Goal: Transaction & Acquisition: Book appointment/travel/reservation

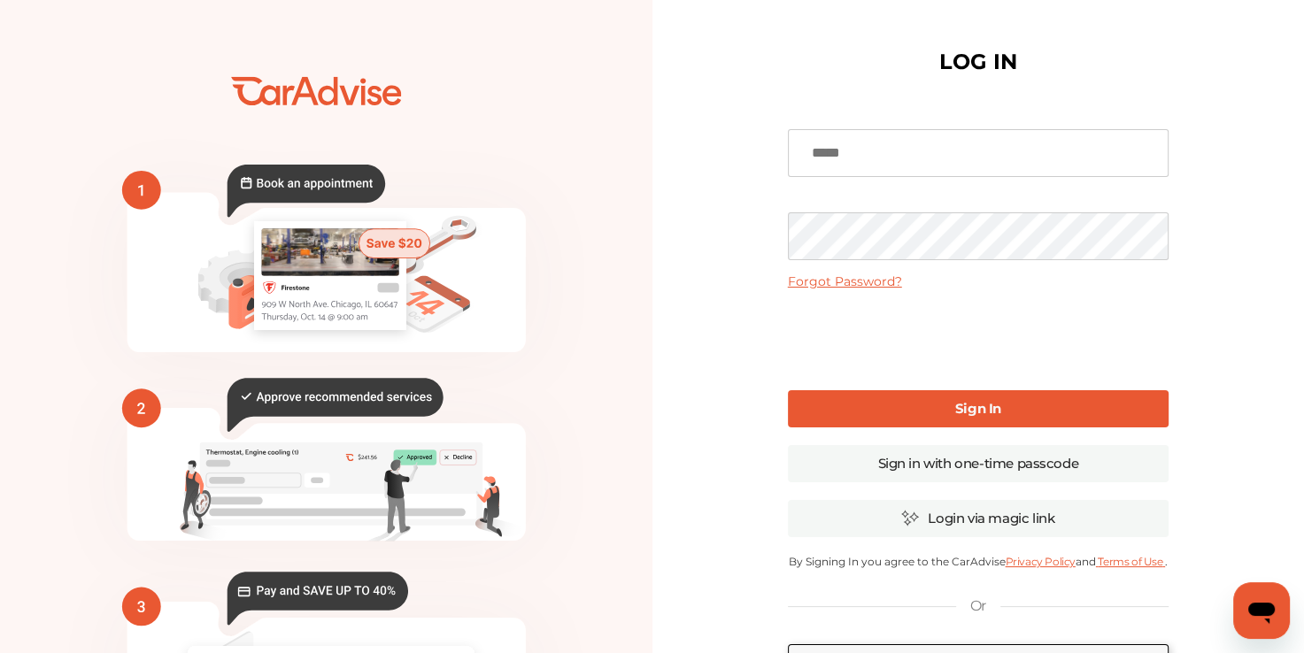
click at [969, 159] on input at bounding box center [978, 153] width 381 height 48
type input "**********"
click at [861, 274] on link "Forgot Password?" at bounding box center [845, 282] width 114 height 16
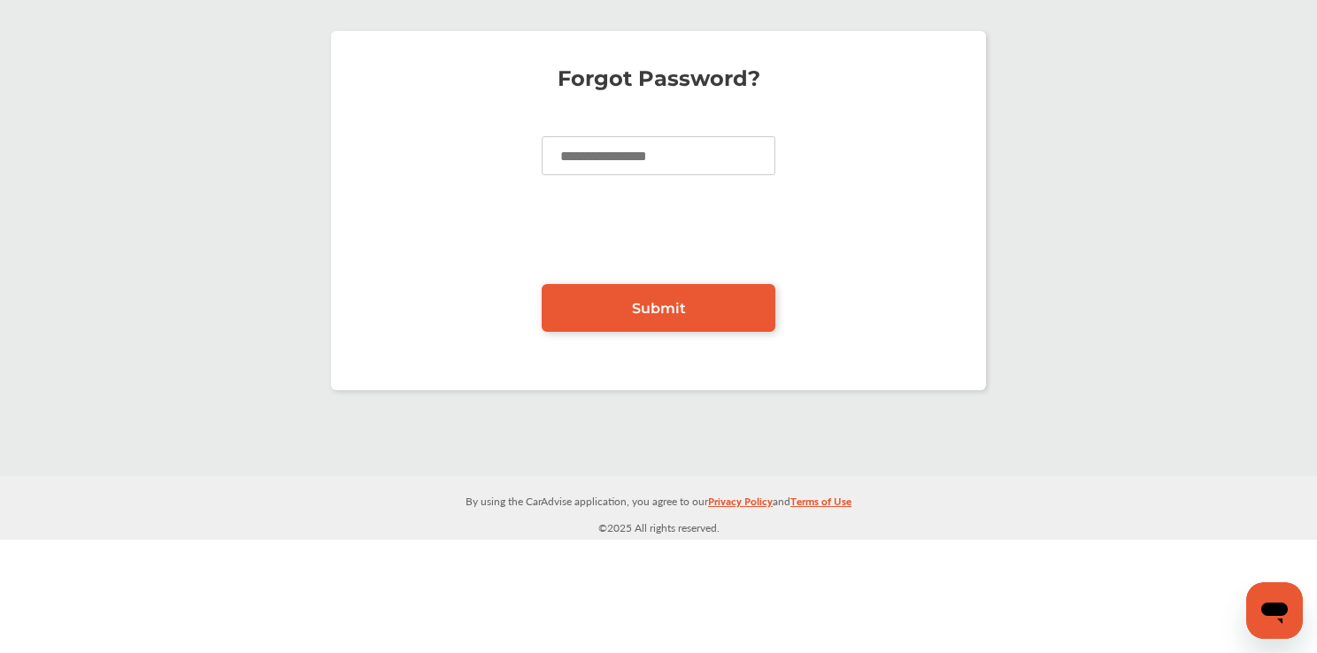
click at [722, 159] on input at bounding box center [659, 155] width 234 height 39
type input "**********"
click at [662, 310] on span "Submit" at bounding box center [659, 308] width 54 height 17
click at [627, 303] on link "Submit" at bounding box center [659, 308] width 234 height 48
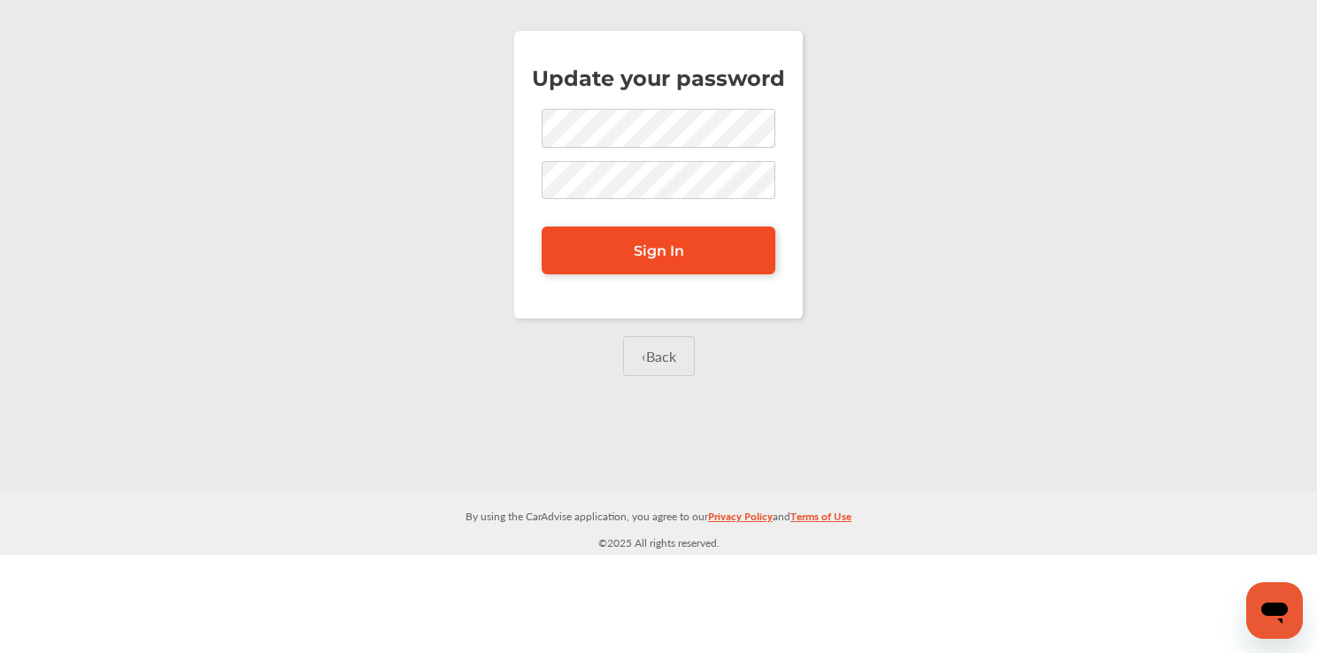
click at [744, 252] on link "Sign In" at bounding box center [659, 251] width 234 height 48
click at [730, 252] on link "Sign In" at bounding box center [659, 251] width 234 height 48
click at [712, 240] on link "Sign In" at bounding box center [659, 251] width 234 height 48
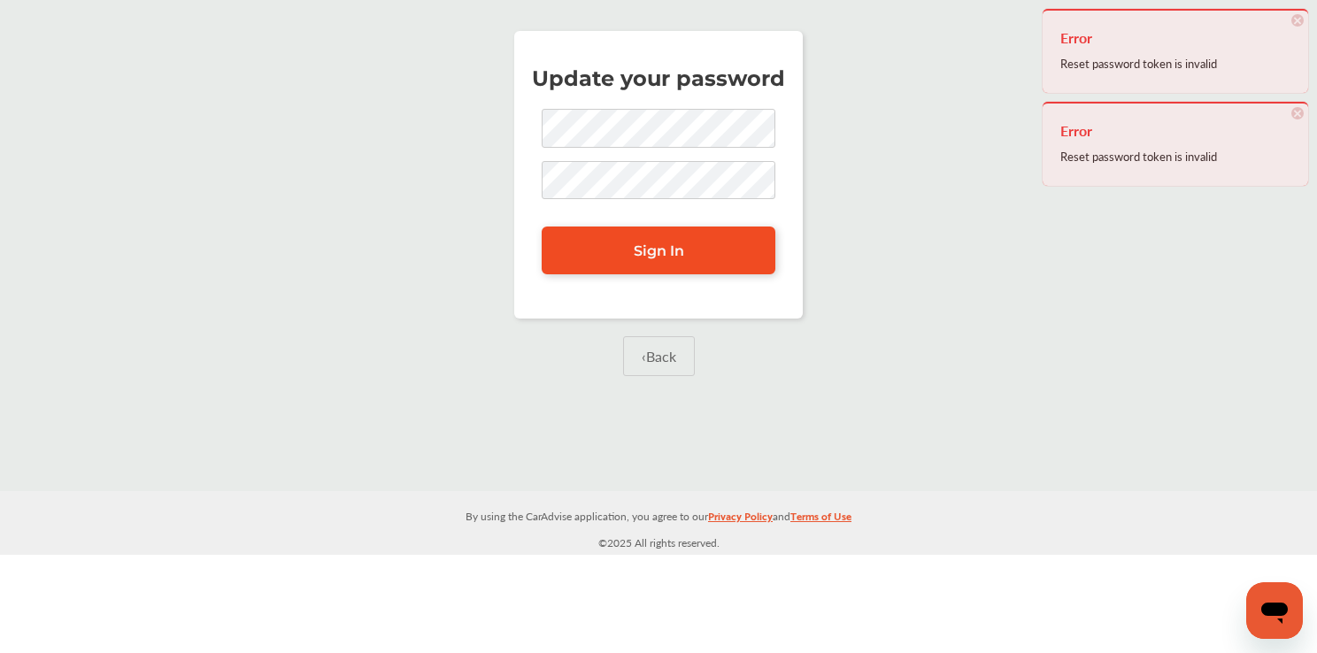
click at [712, 259] on link "Sign In" at bounding box center [659, 251] width 234 height 48
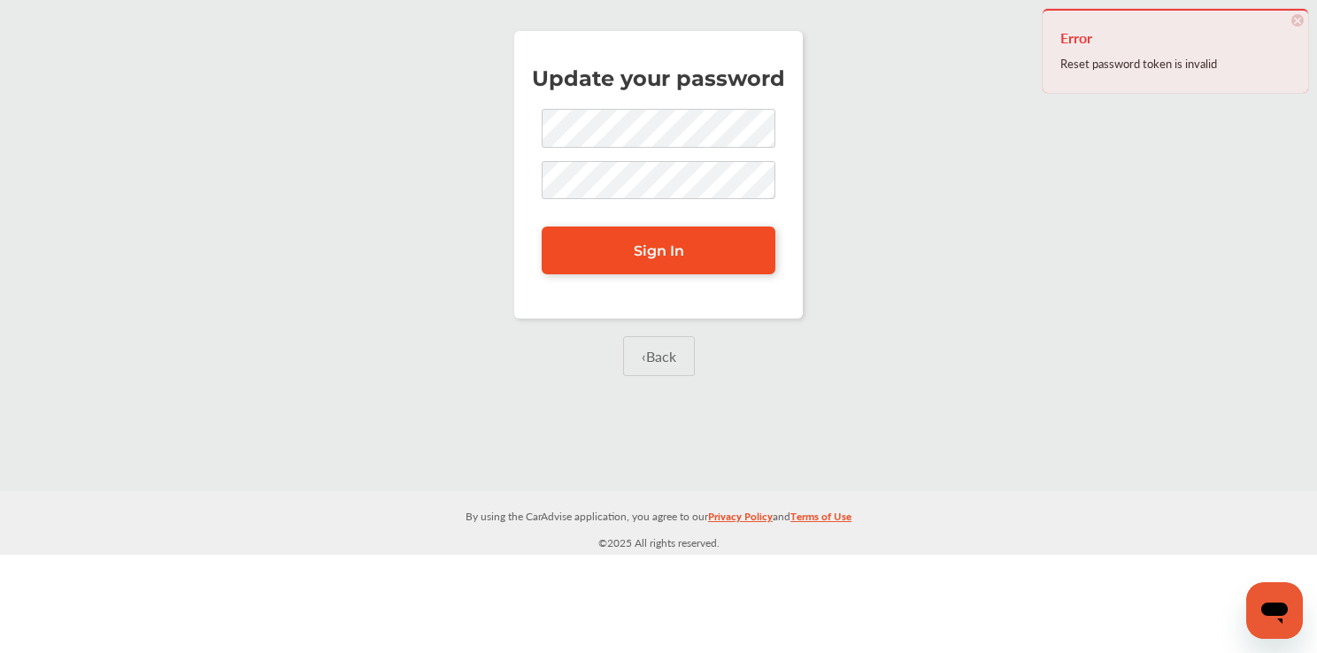
click at [701, 253] on link "Sign In" at bounding box center [659, 251] width 234 height 48
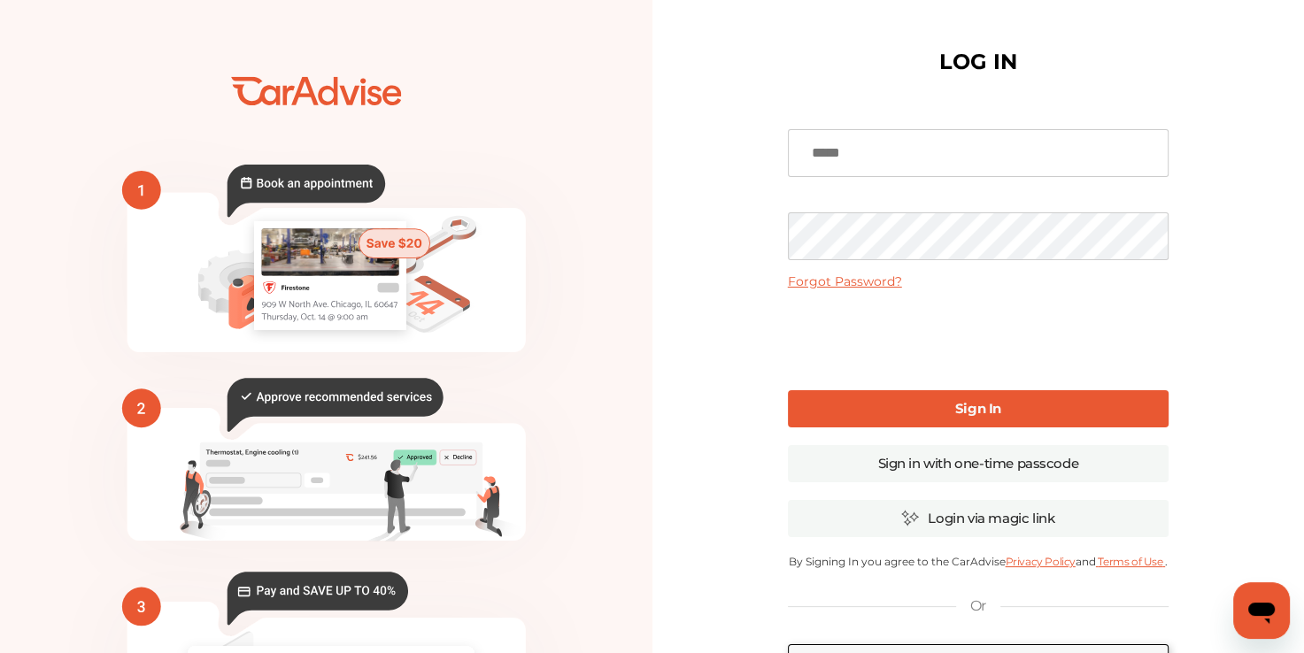
click at [954, 150] on input at bounding box center [978, 153] width 381 height 48
type input "**********"
click at [1043, 416] on link "Sign In" at bounding box center [978, 408] width 381 height 37
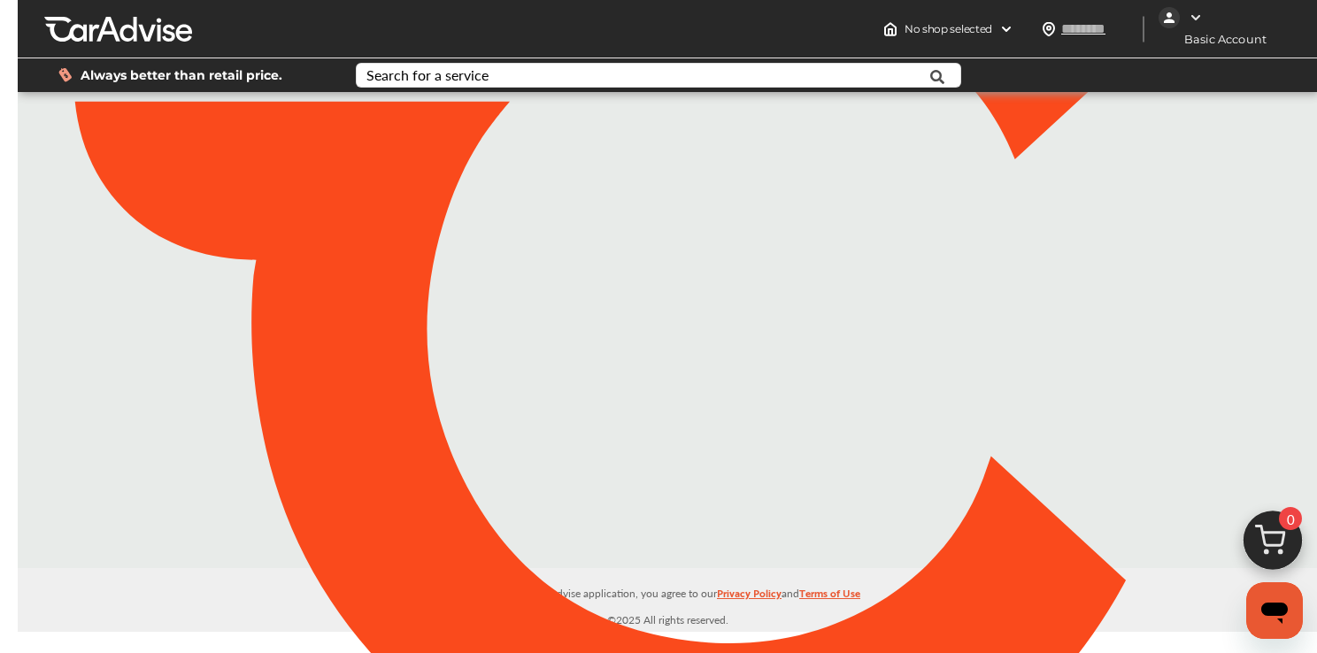
type input "*****"
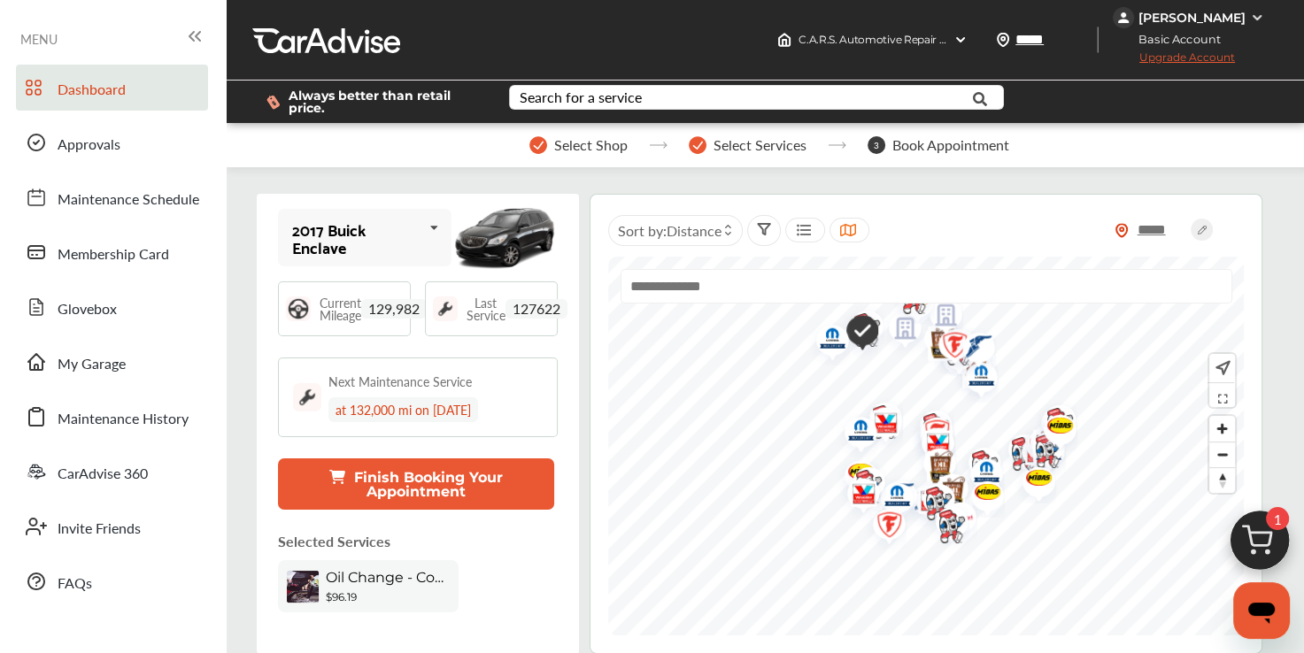
drag, startPoint x: 1081, startPoint y: 166, endPoint x: 1222, endPoint y: 142, distance: 142.9
click at [1222, 142] on div "Select Shop Select Services 3 Book Appointment" at bounding box center [769, 145] width 1087 height 44
click at [419, 242] on icon at bounding box center [434, 228] width 30 height 38
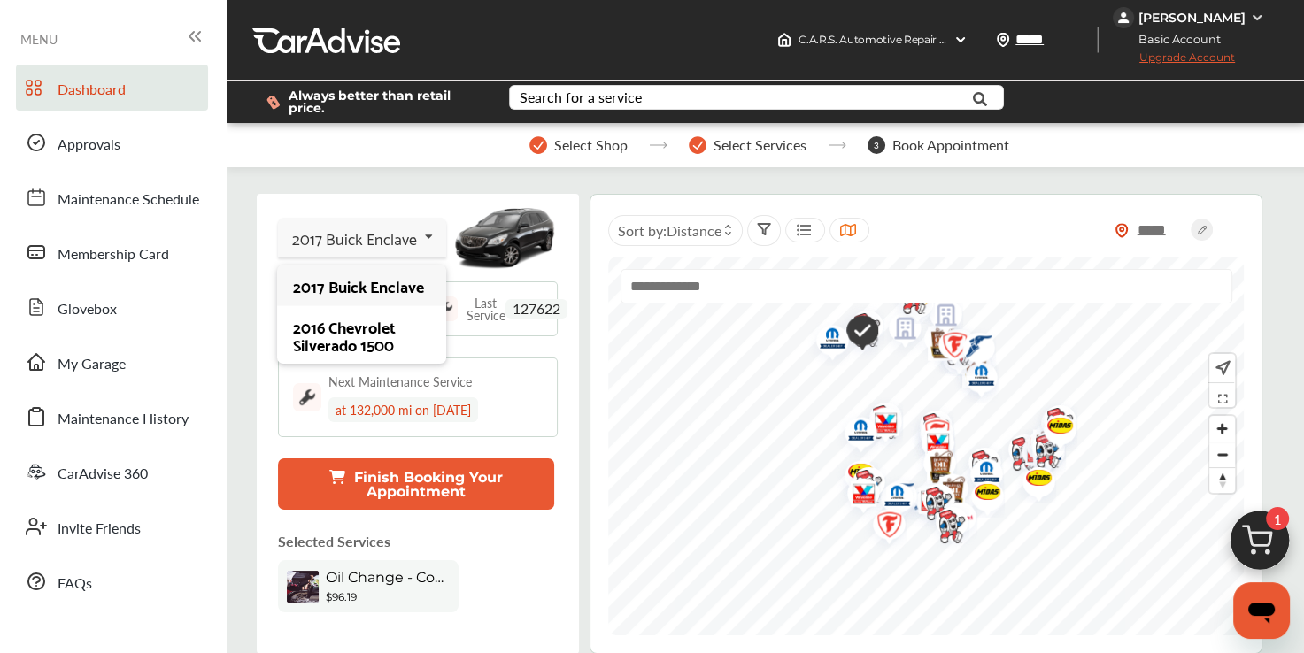
click at [419, 242] on icon at bounding box center [428, 237] width 30 height 38
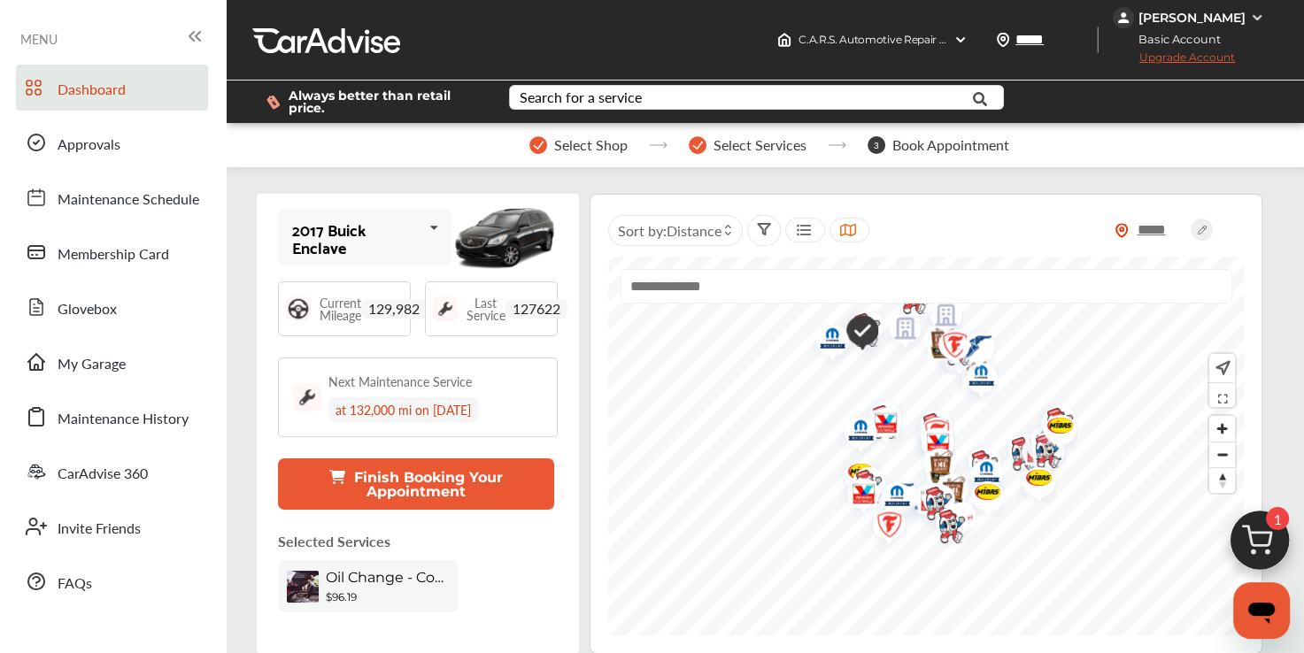
click at [419, 242] on icon at bounding box center [434, 228] width 30 height 38
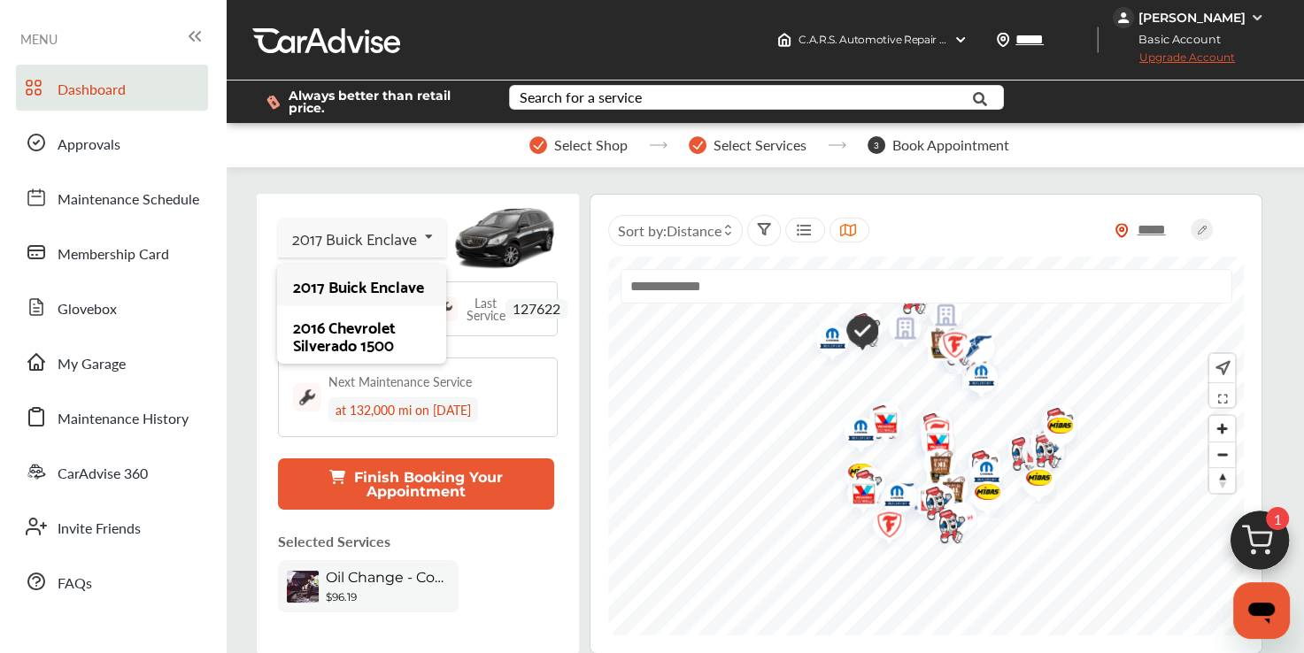
click at [384, 295] on div "2017 Buick Enclave" at bounding box center [361, 286] width 136 height 18
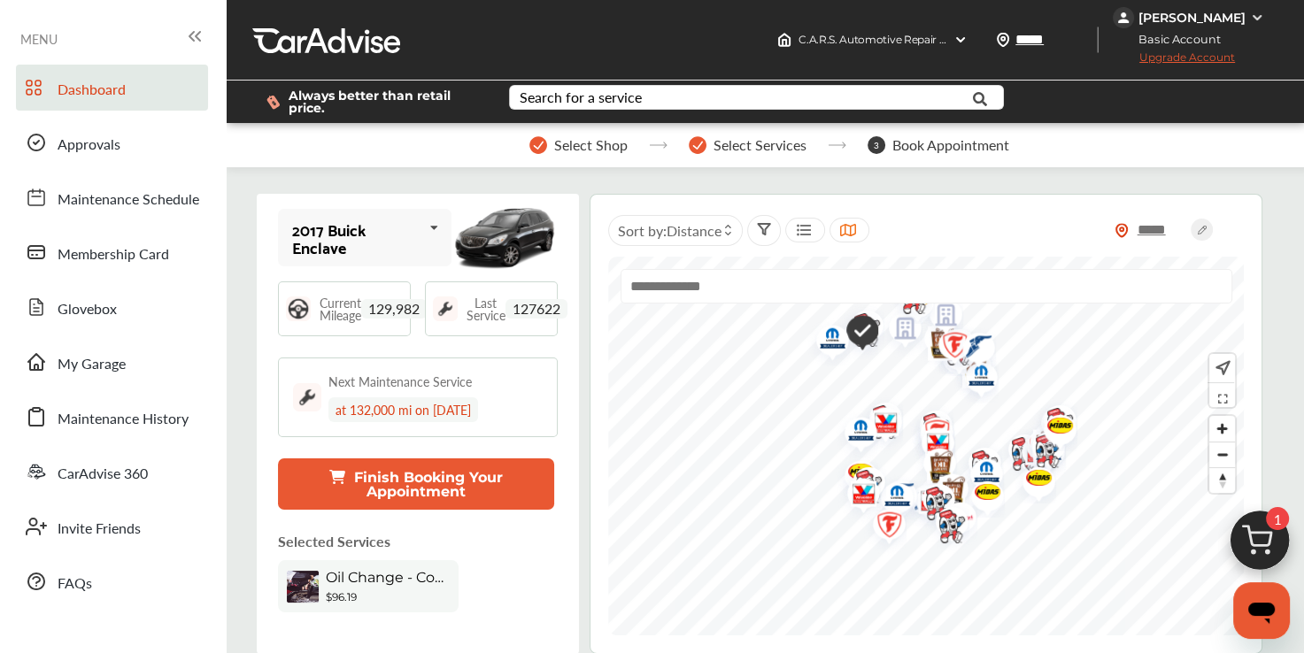
click at [1234, 21] on div "Wendy Wilson" at bounding box center [1192, 18] width 107 height 16
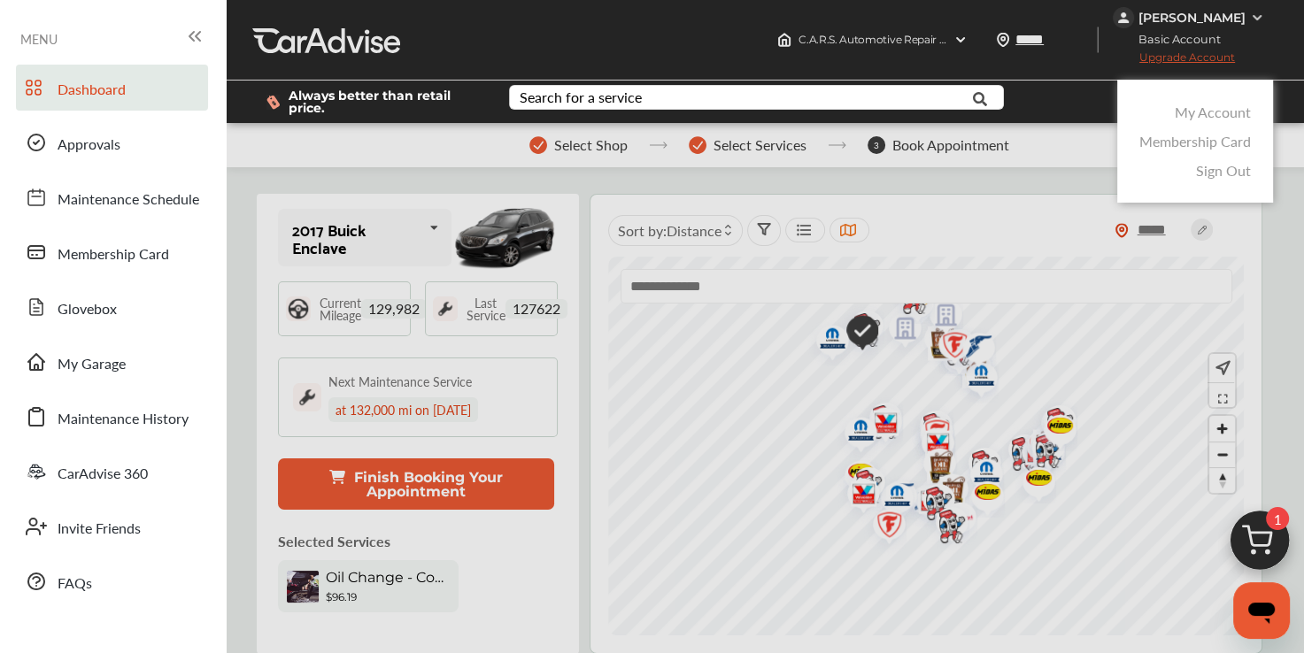
click at [1234, 111] on link "My Account" at bounding box center [1213, 112] width 76 height 20
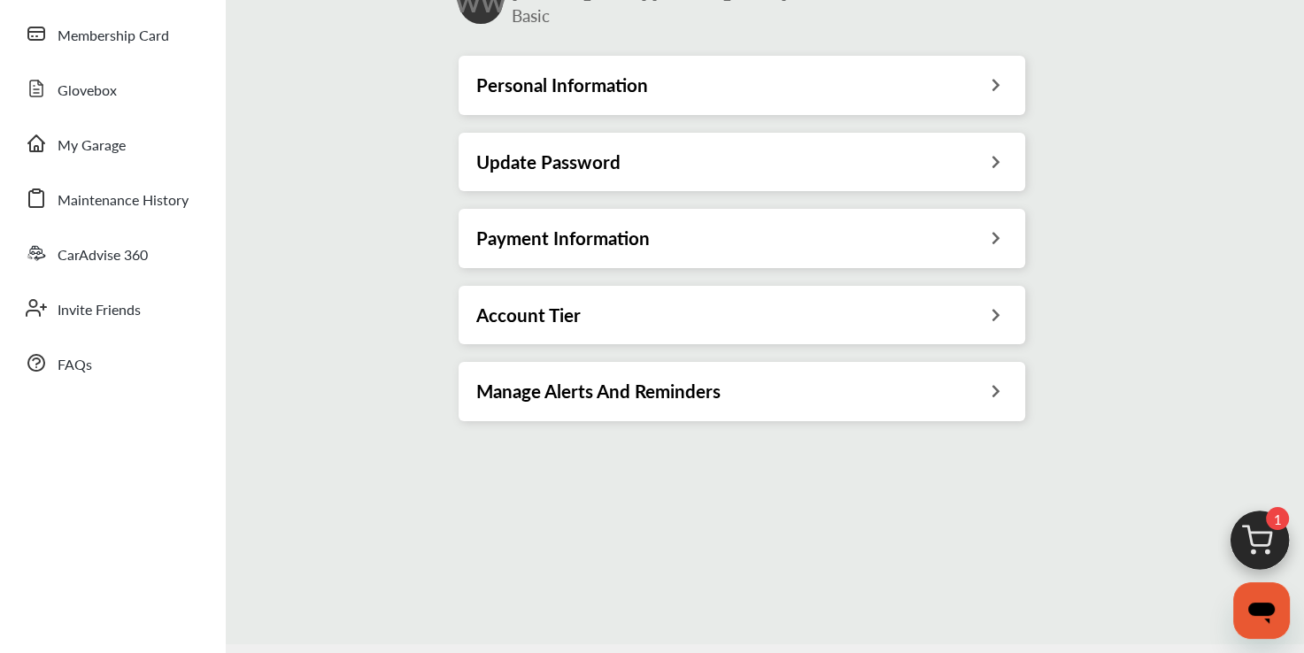
scroll to position [221, 0]
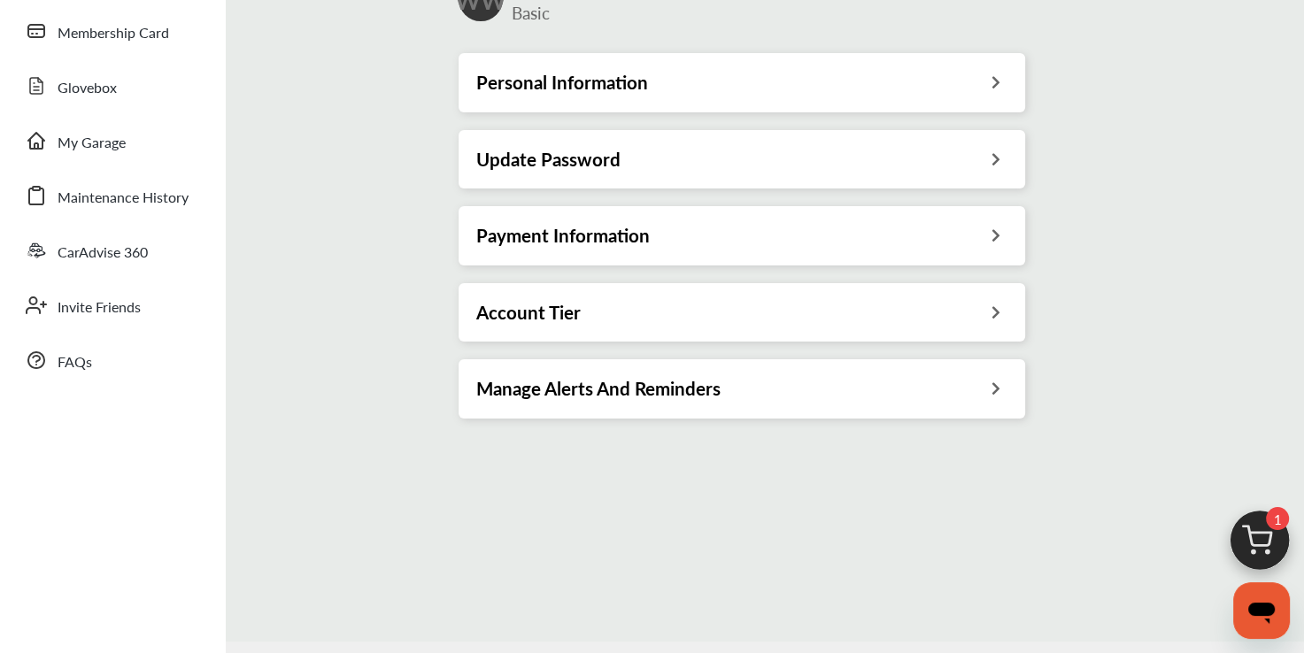
click at [999, 313] on icon at bounding box center [995, 310] width 17 height 19
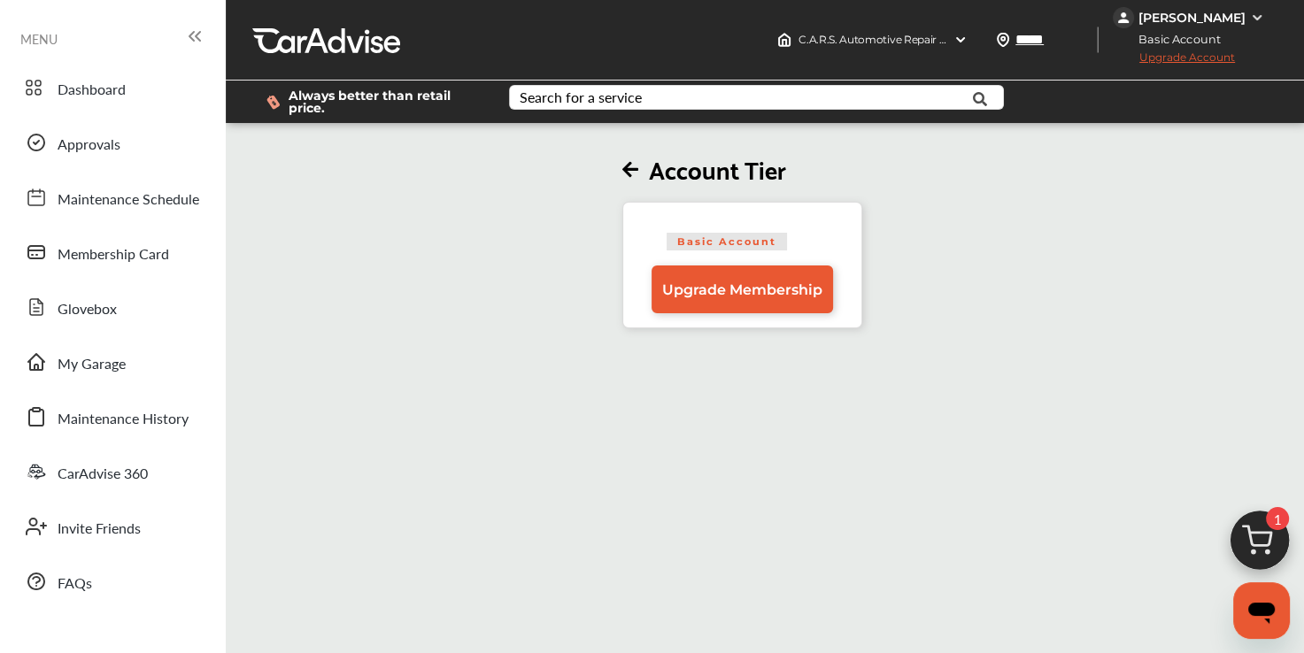
click at [1255, 18] on img at bounding box center [1257, 18] width 14 height 14
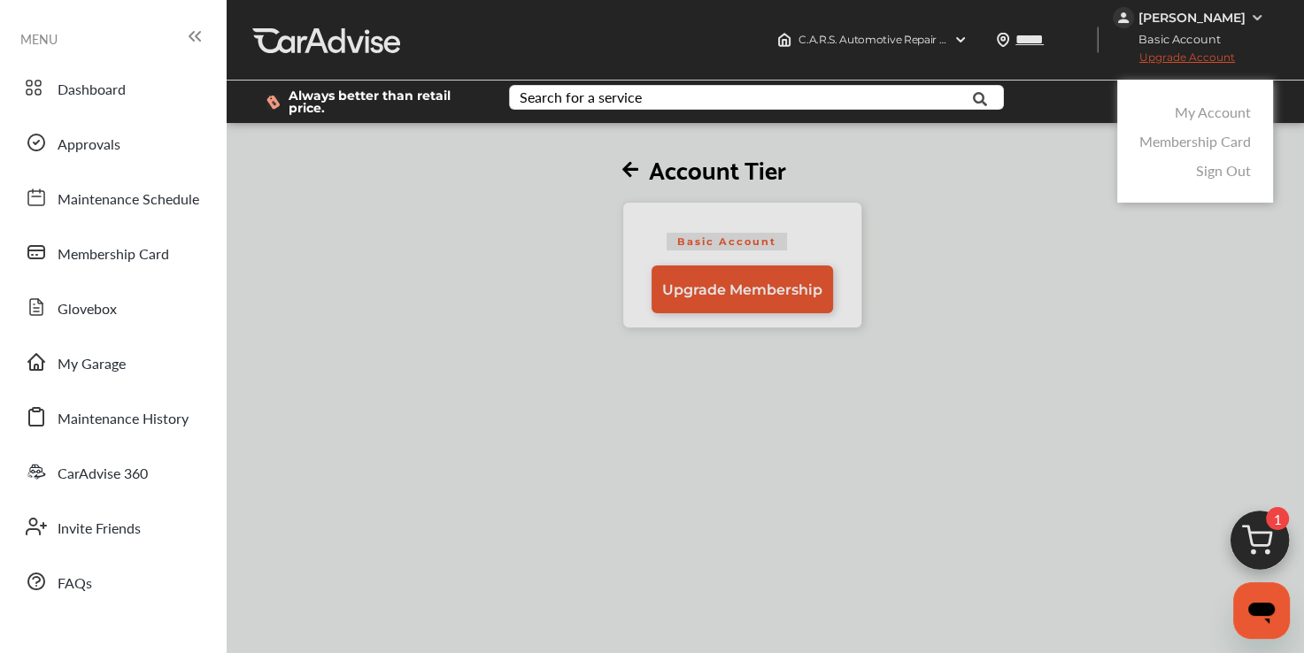
click at [1228, 114] on link "My Account" at bounding box center [1213, 112] width 76 height 20
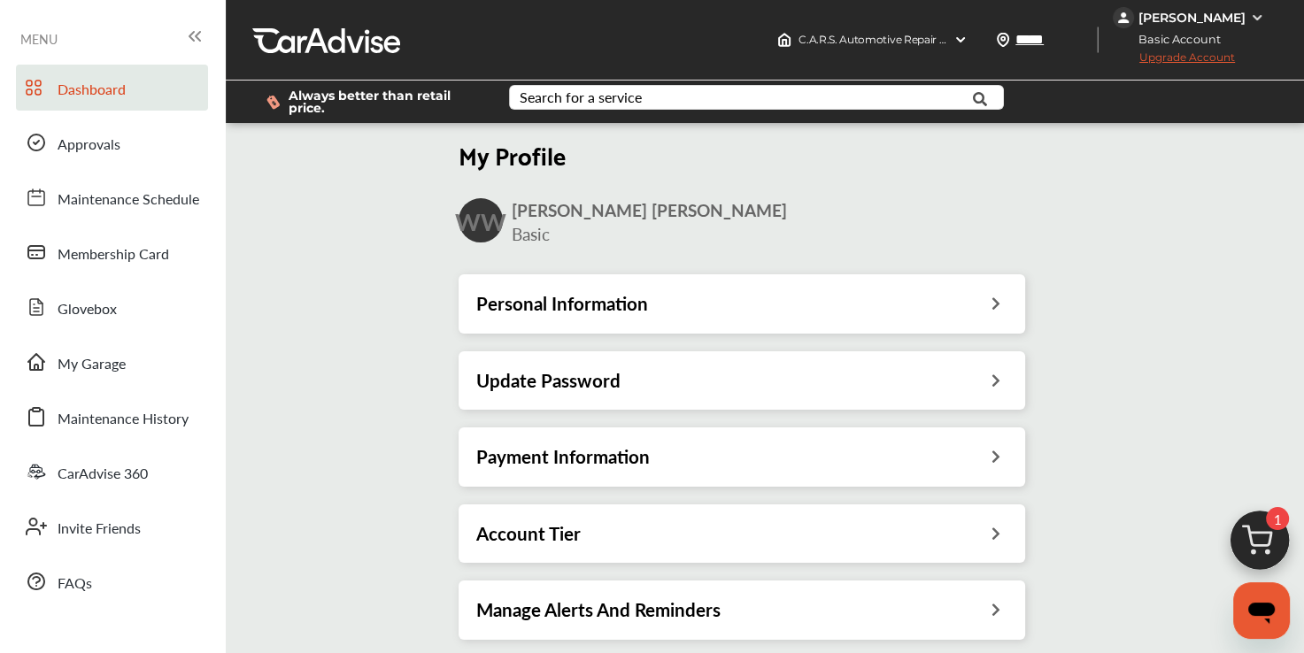
click at [123, 94] on span "Dashboard" at bounding box center [92, 90] width 68 height 23
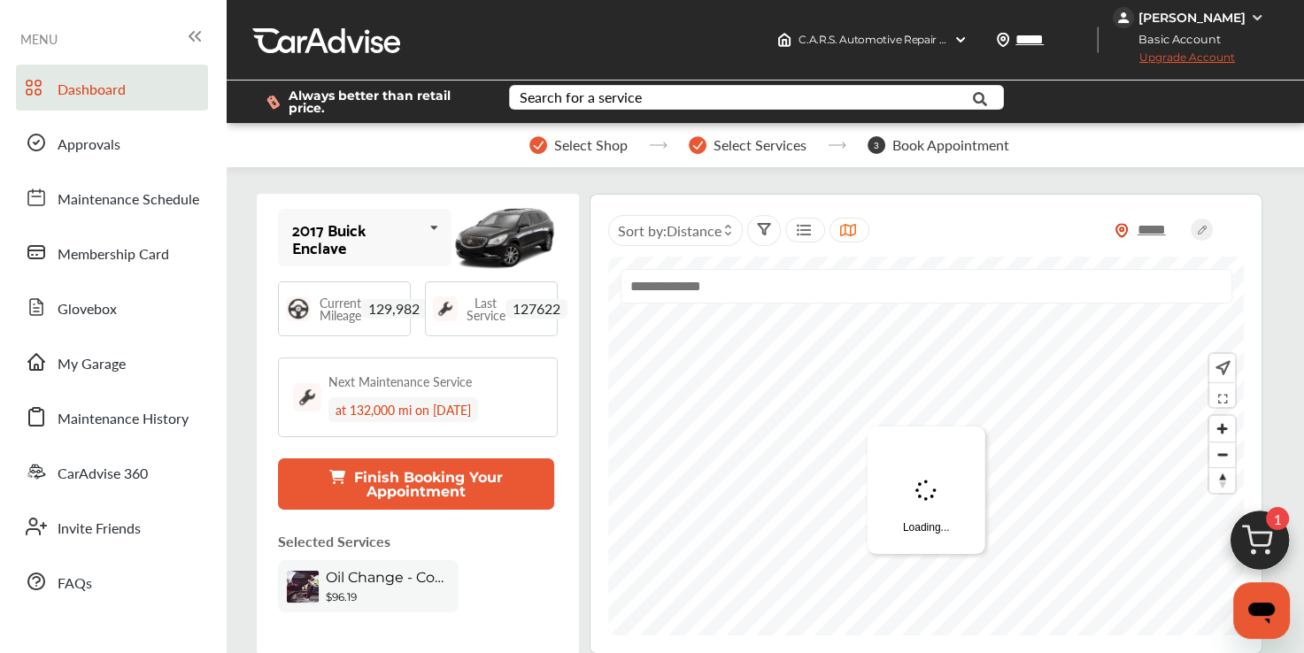
click at [386, 312] on span "129,982" at bounding box center [394, 308] width 66 height 19
click at [597, 144] on span "Select Shop" at bounding box center [590, 145] width 73 height 16
click at [935, 99] on input "text" at bounding box center [742, 99] width 463 height 27
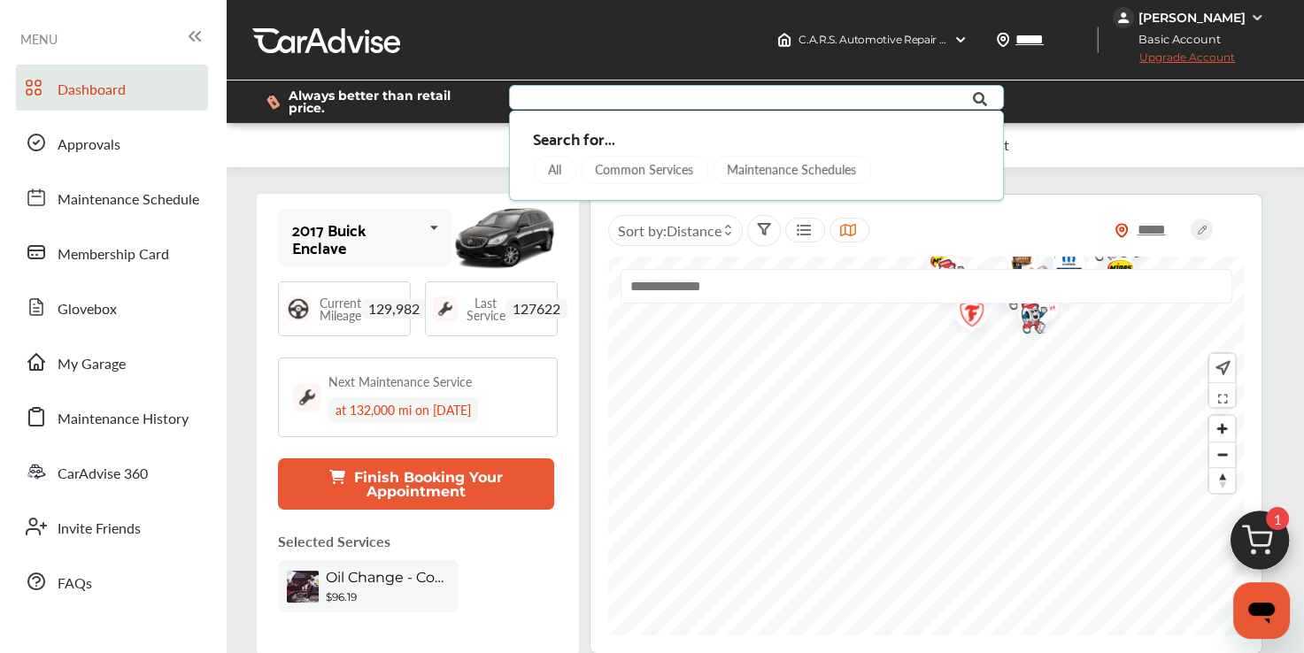
click at [556, 174] on div "All" at bounding box center [554, 170] width 43 height 28
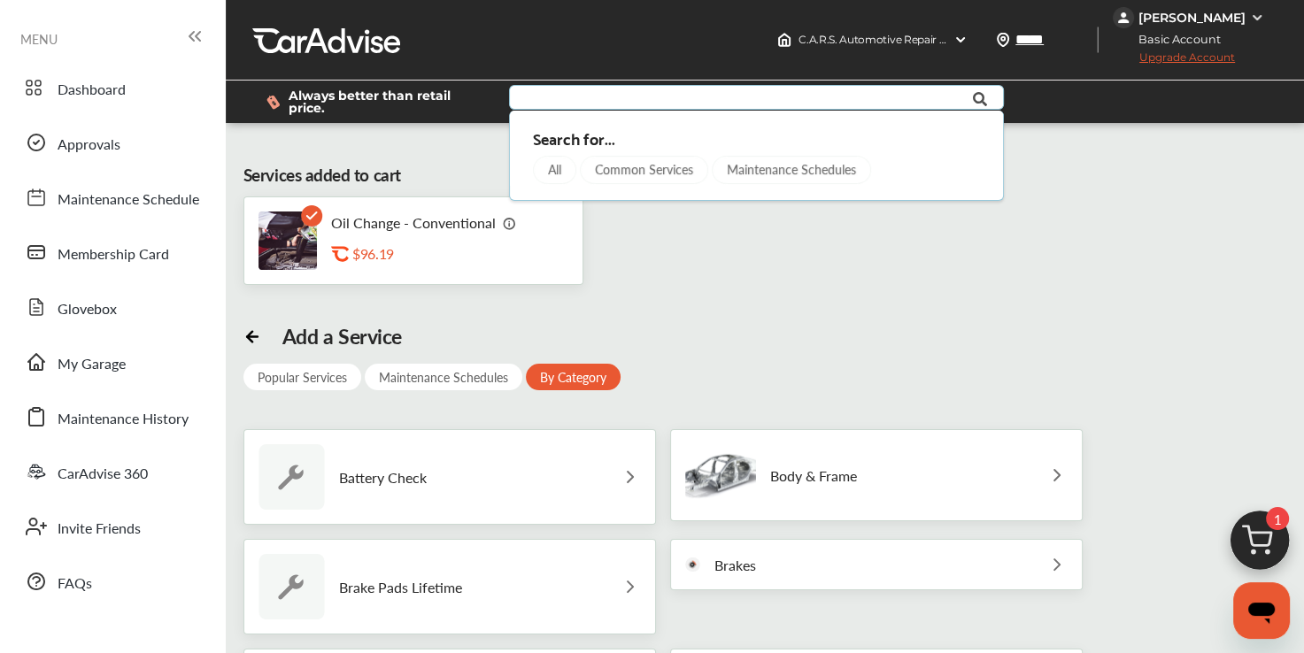
click at [443, 259] on div "$96.19" at bounding box center [440, 253] width 177 height 17
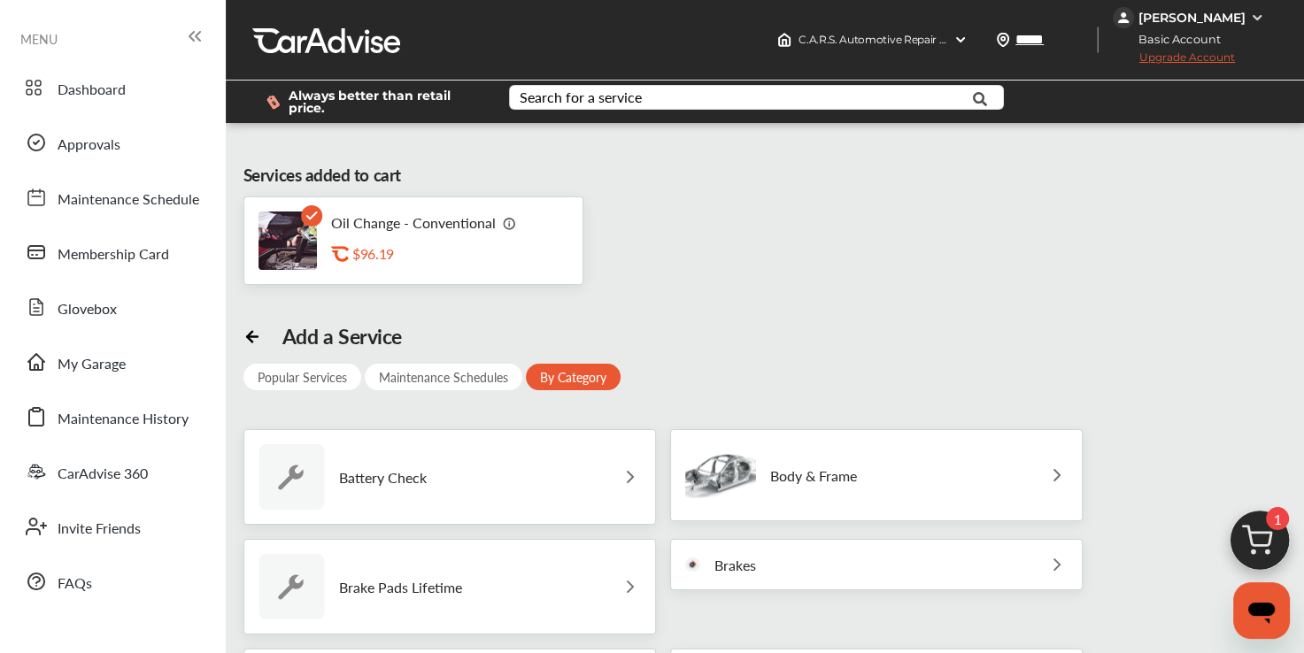
click at [1277, 548] on img at bounding box center [1259, 545] width 85 height 85
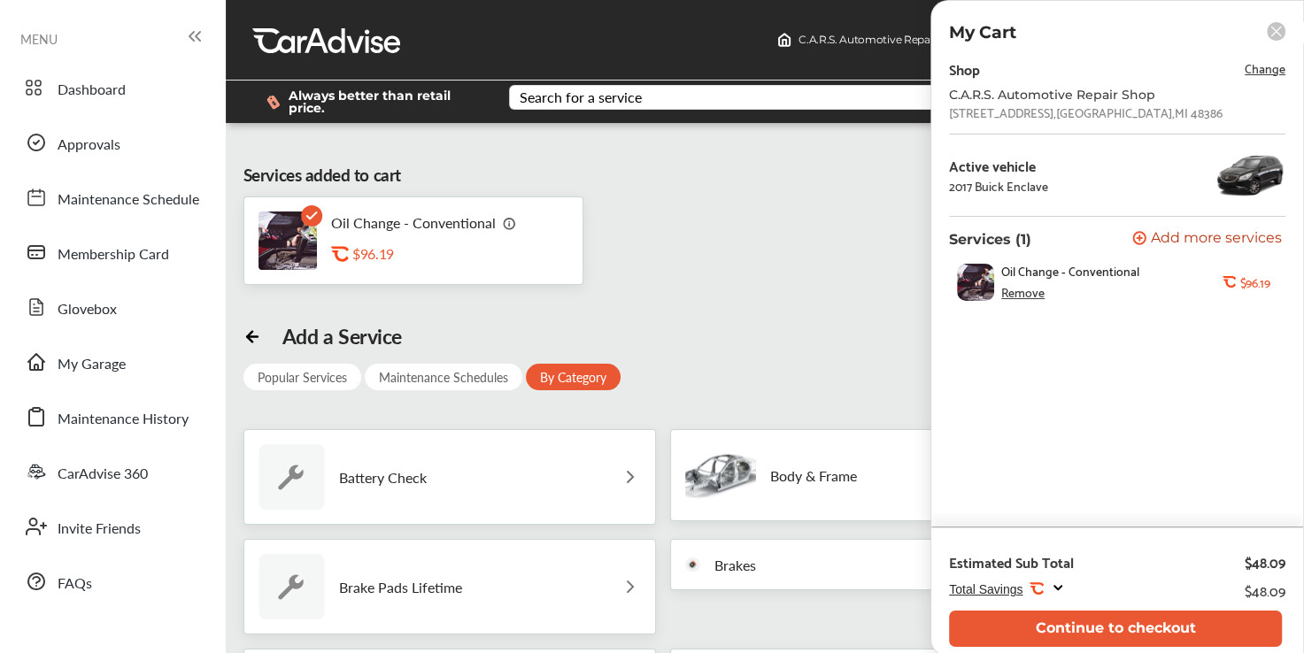
click at [1255, 63] on span "Change" at bounding box center [1265, 68] width 41 height 20
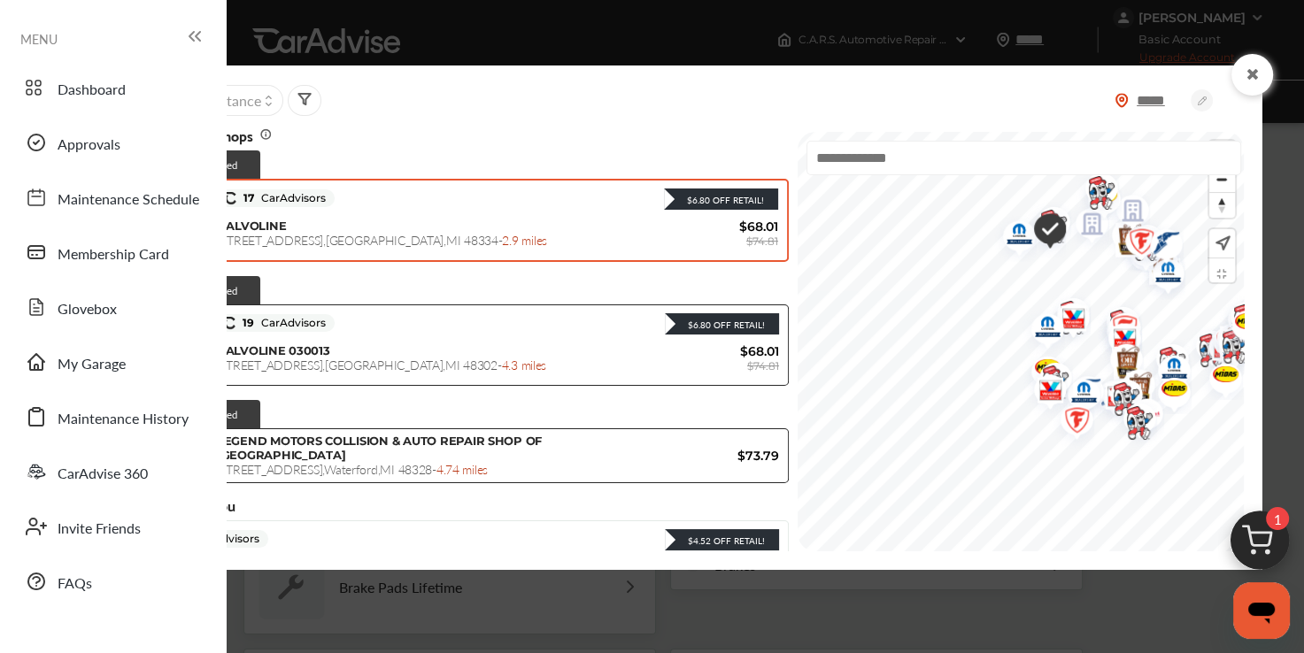
click at [483, 231] on span "31322 Orchard Lake Road , Farmington Hills , MI 48334 - 2.9 miles" at bounding box center [382, 240] width 329 height 18
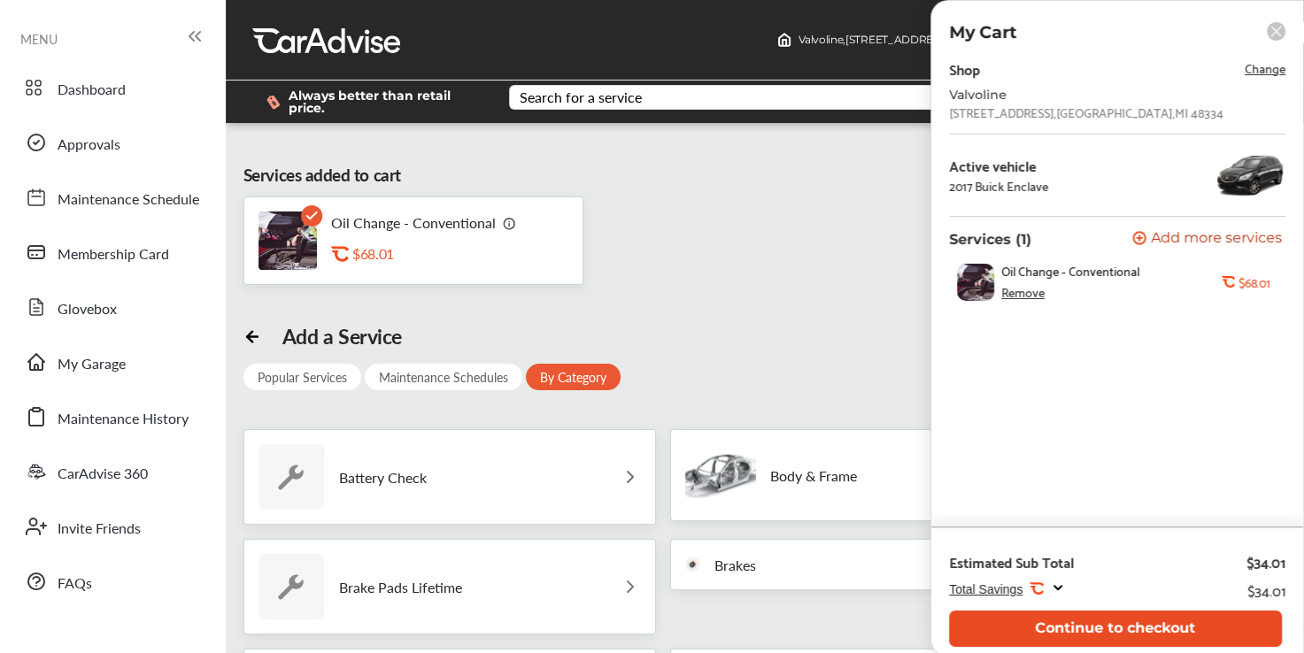
click at [1155, 638] on button "Continue to checkout" at bounding box center [1115, 629] width 333 height 36
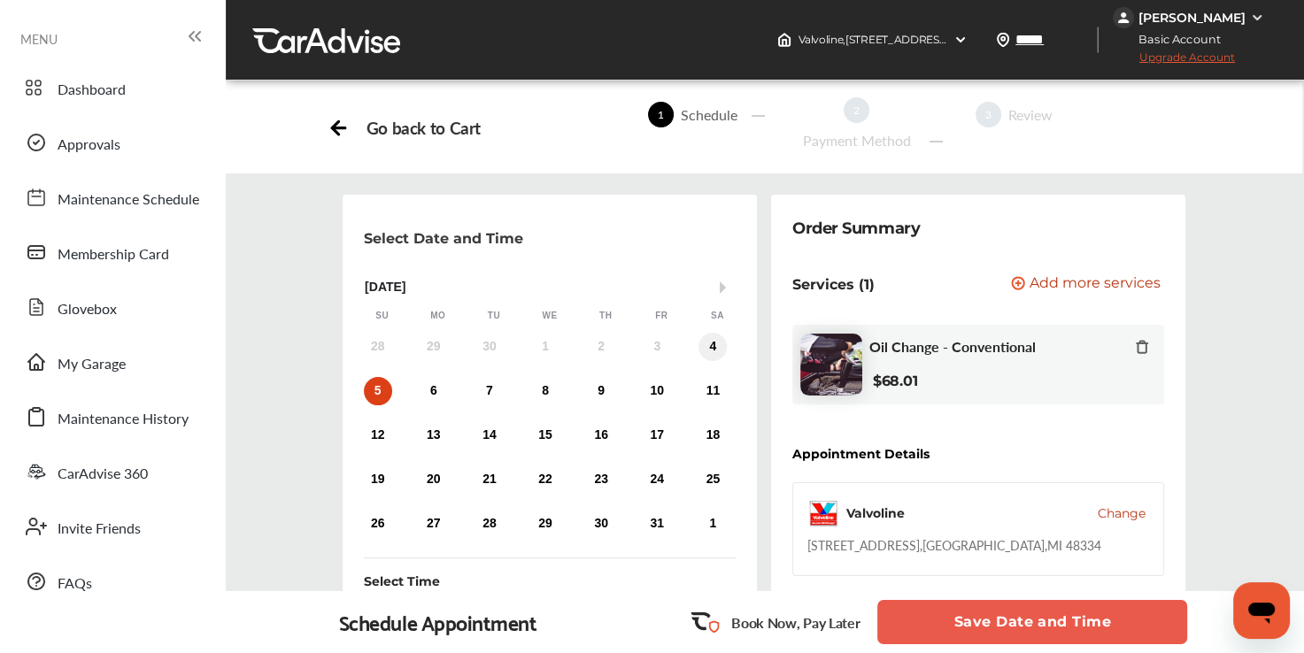
click at [711, 343] on div "4" at bounding box center [713, 347] width 28 height 28
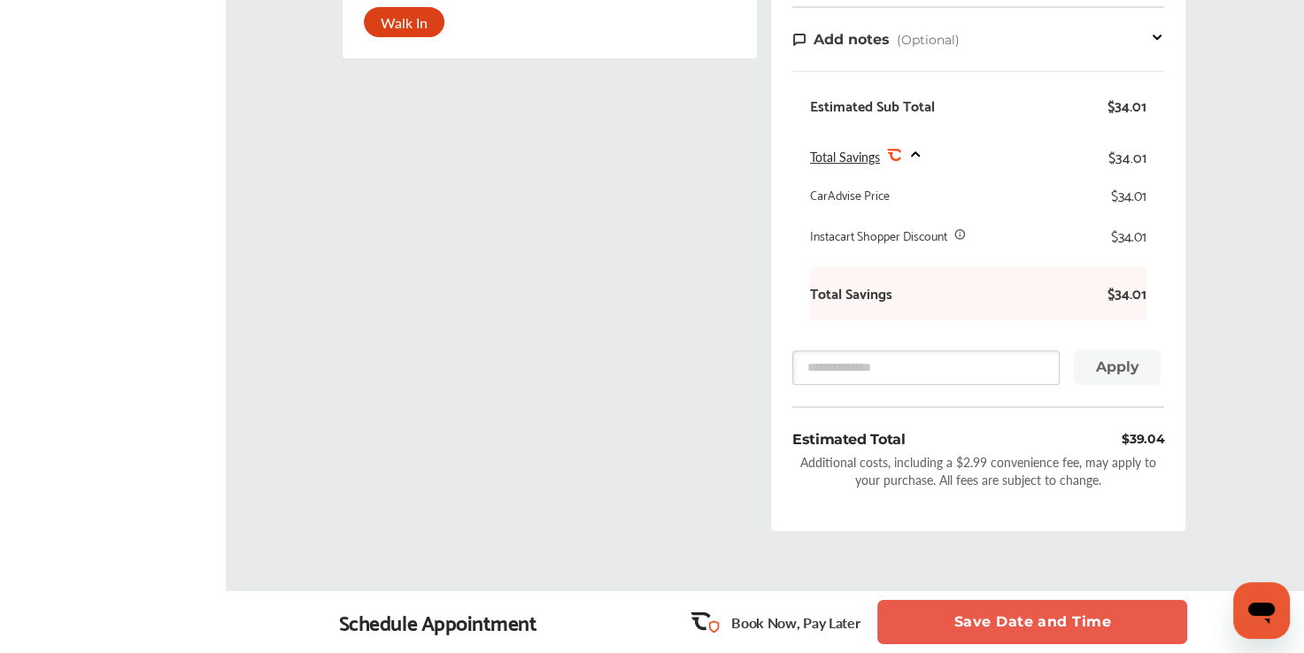
scroll to position [688, 0]
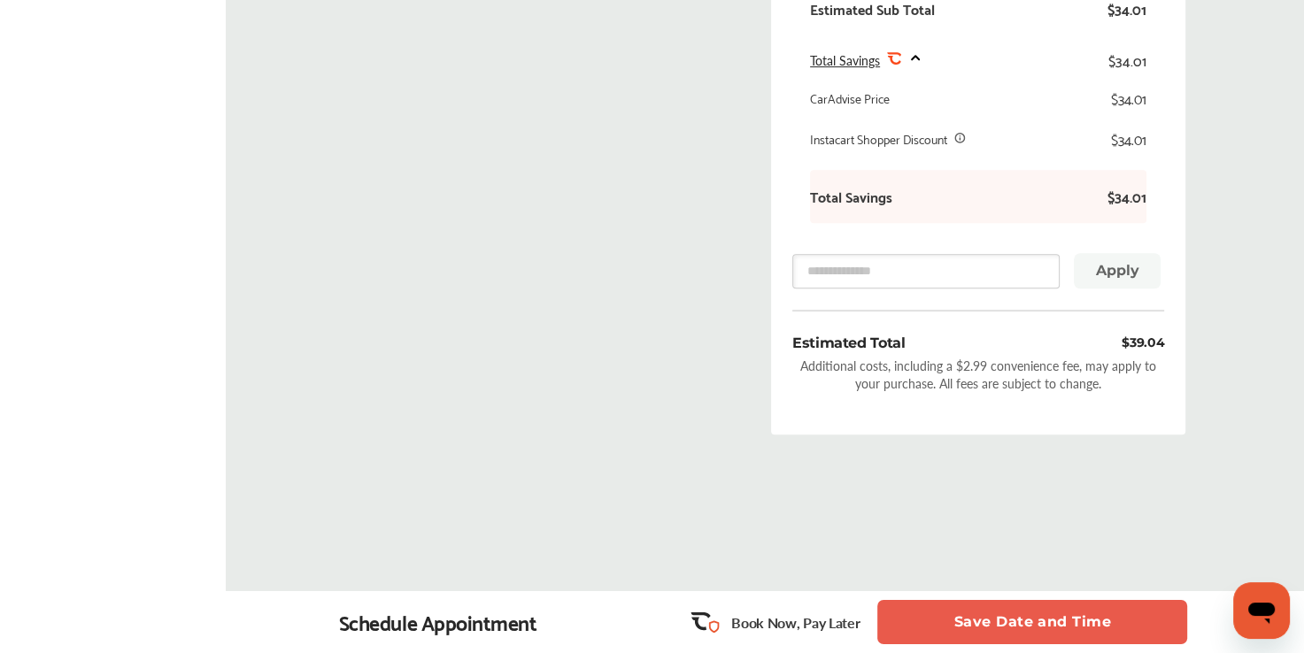
click at [1084, 630] on button "Save Date and Time" at bounding box center [1032, 622] width 310 height 44
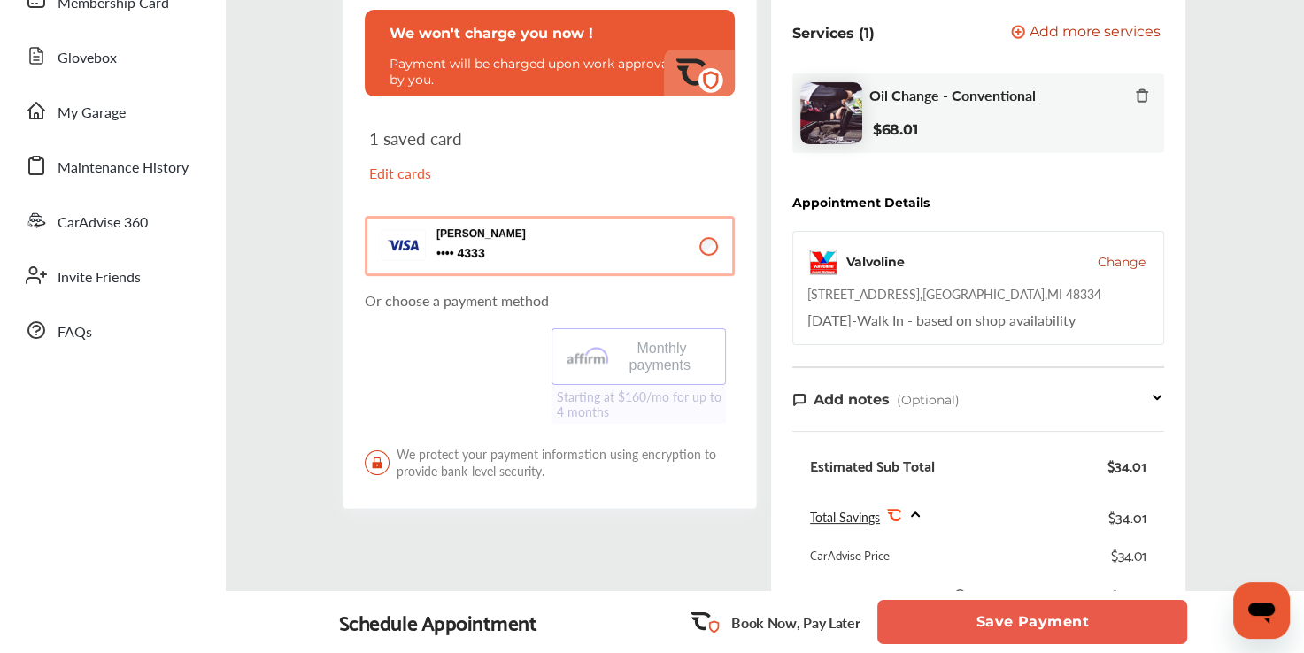
scroll to position [255, 0]
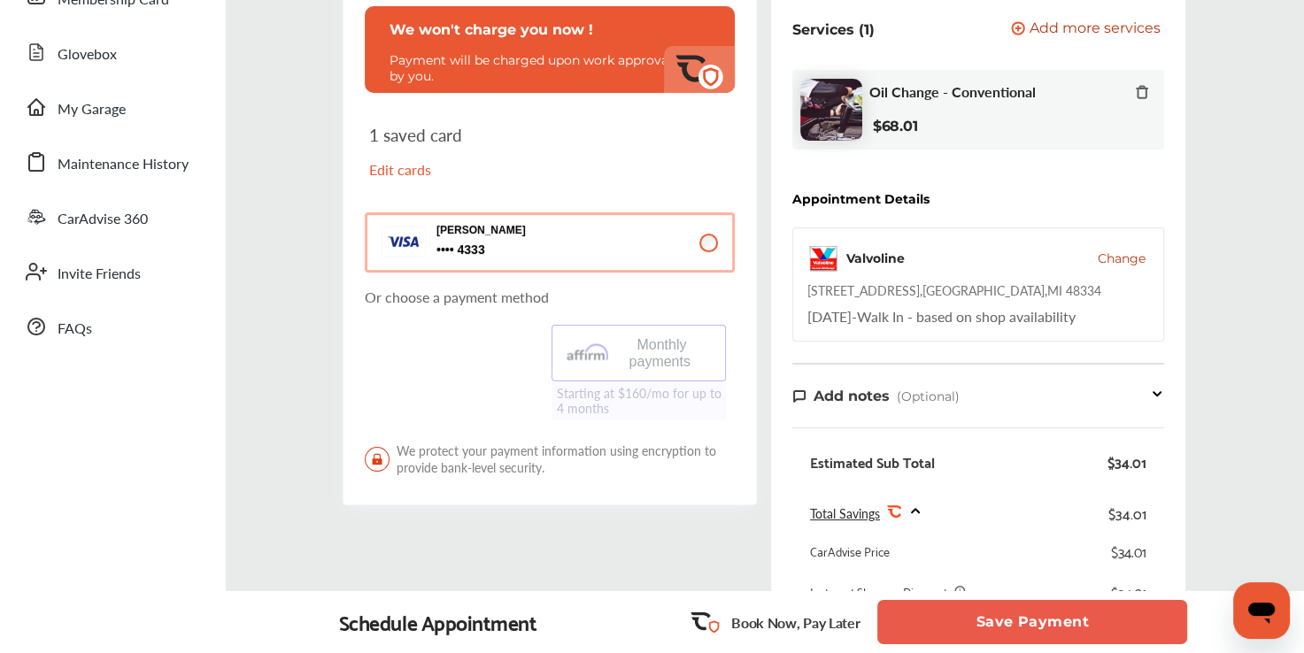
click at [534, 246] on span "4333 4333" at bounding box center [524, 250] width 177 height 17
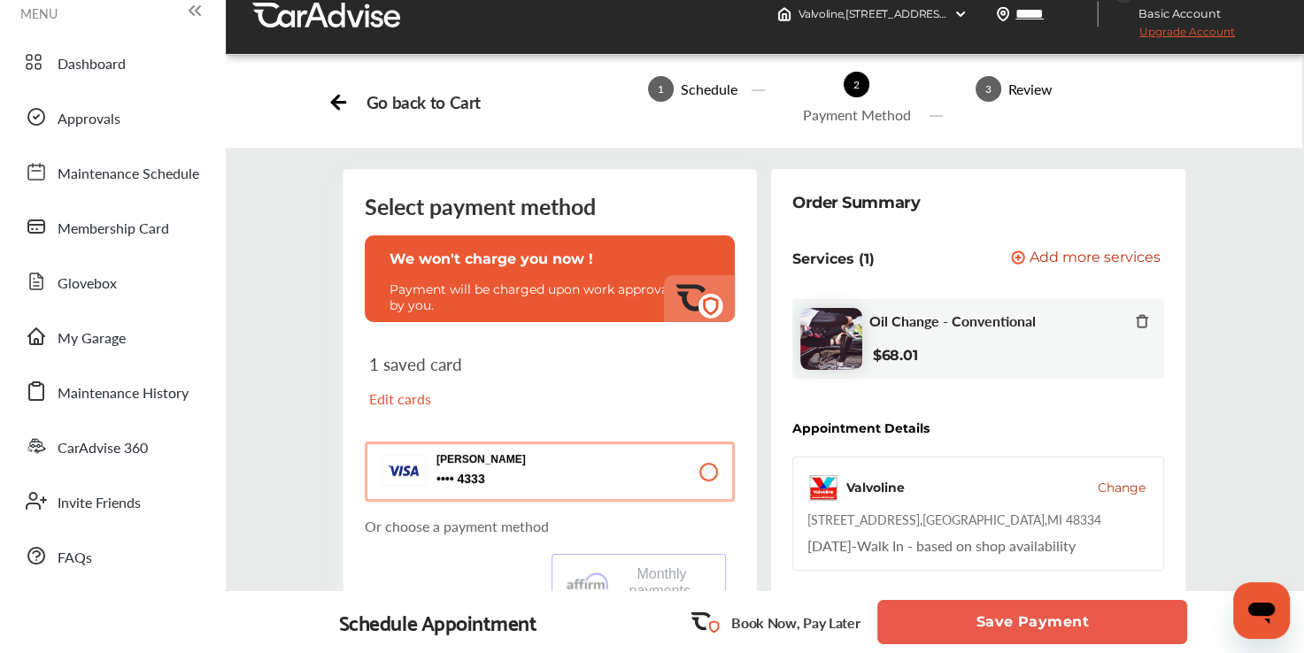
scroll to position [25, 0]
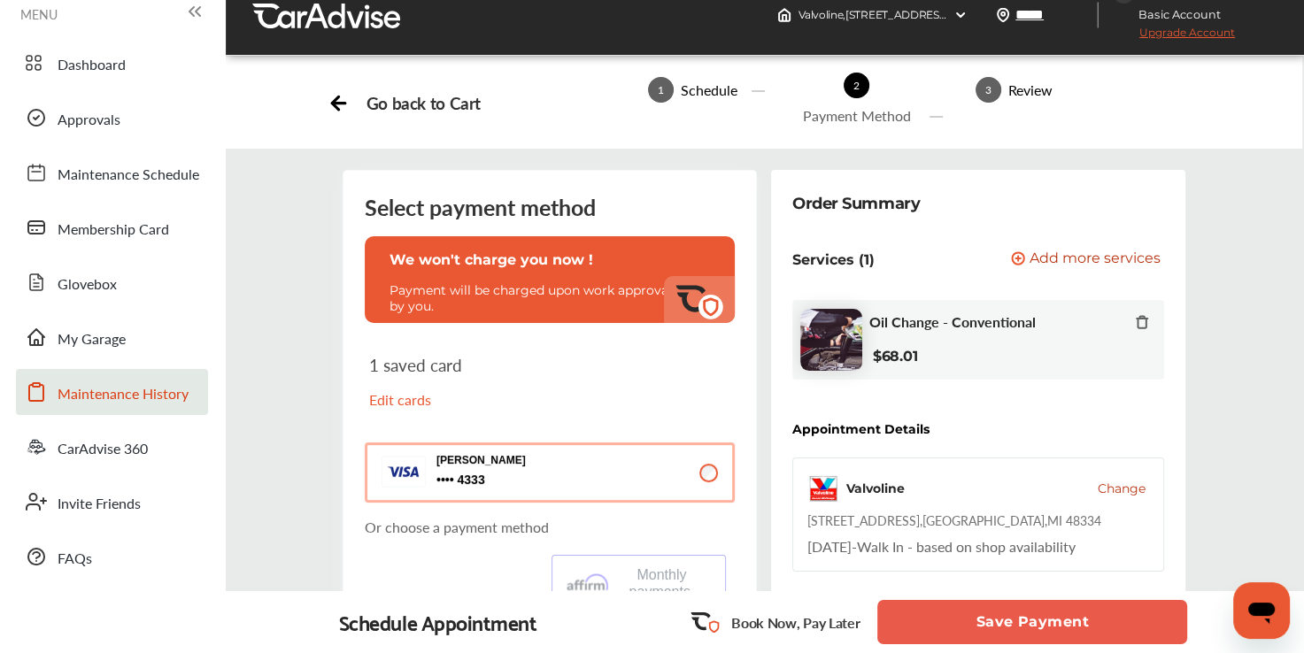
click at [88, 402] on span "Maintenance History" at bounding box center [123, 394] width 131 height 23
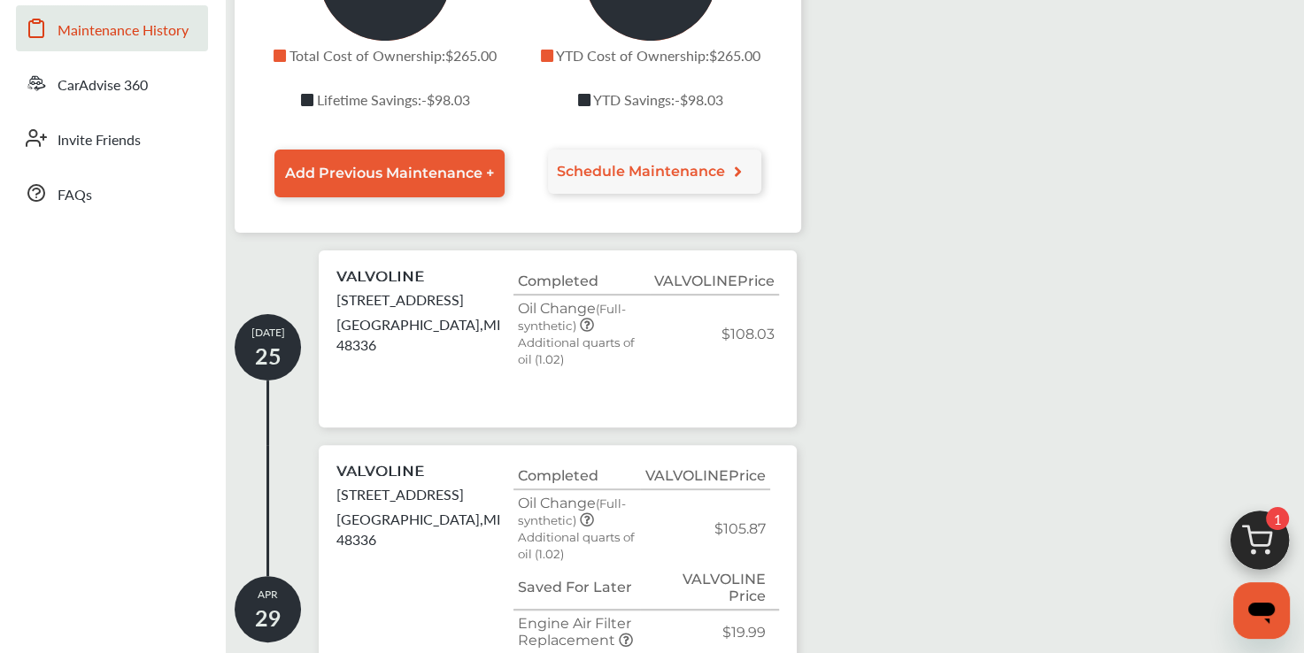
scroll to position [419, 0]
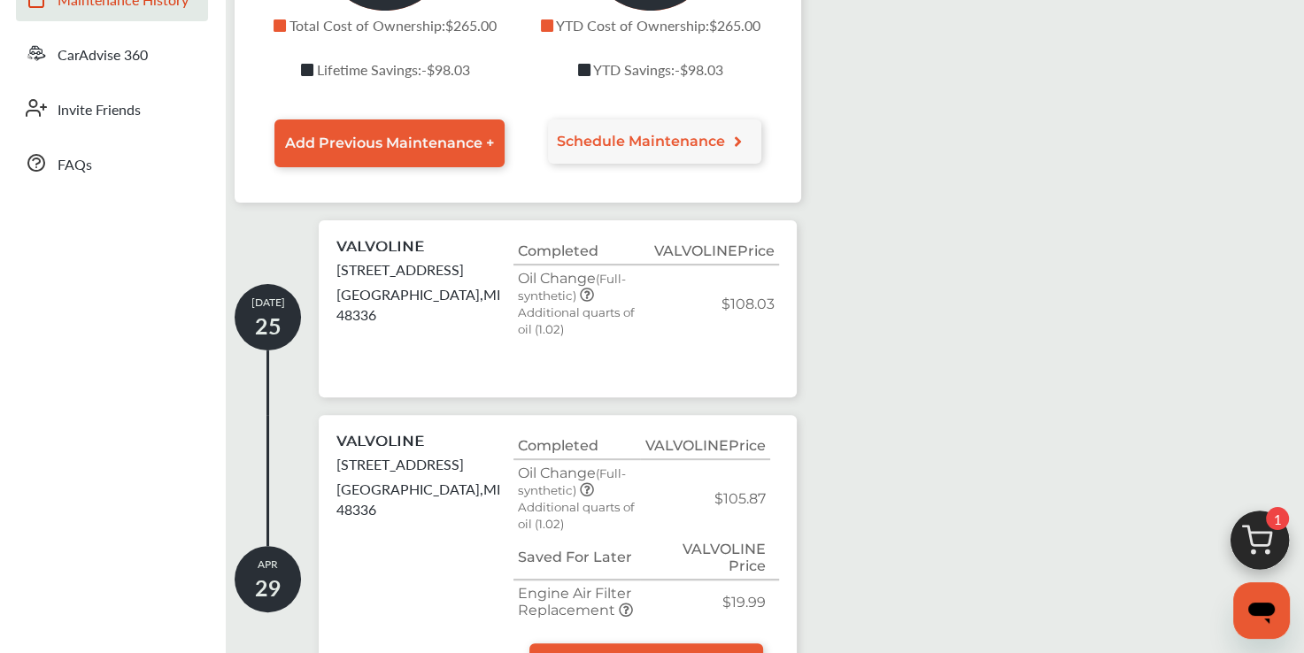
click at [379, 330] on div "VALVOLINE 32686 Grand River Ave. Farmington , MI 48336" at bounding box center [424, 300] width 177 height 124
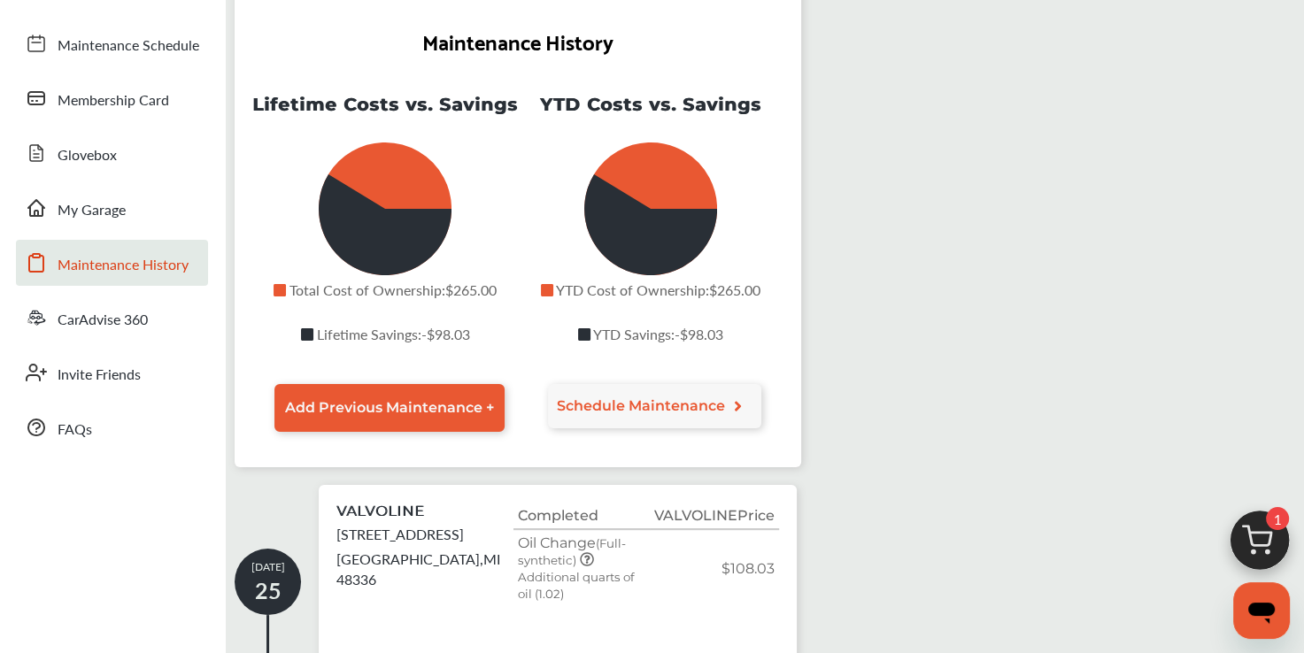
scroll to position [0, 0]
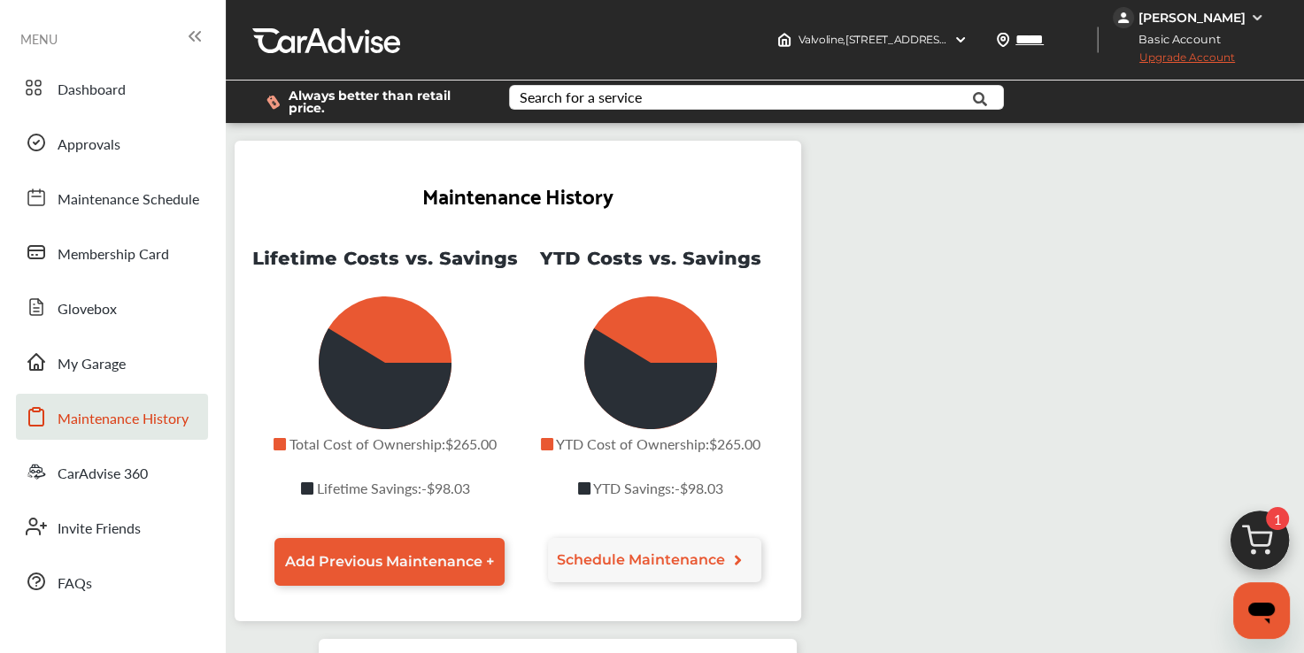
click at [1269, 536] on img at bounding box center [1259, 545] width 85 height 85
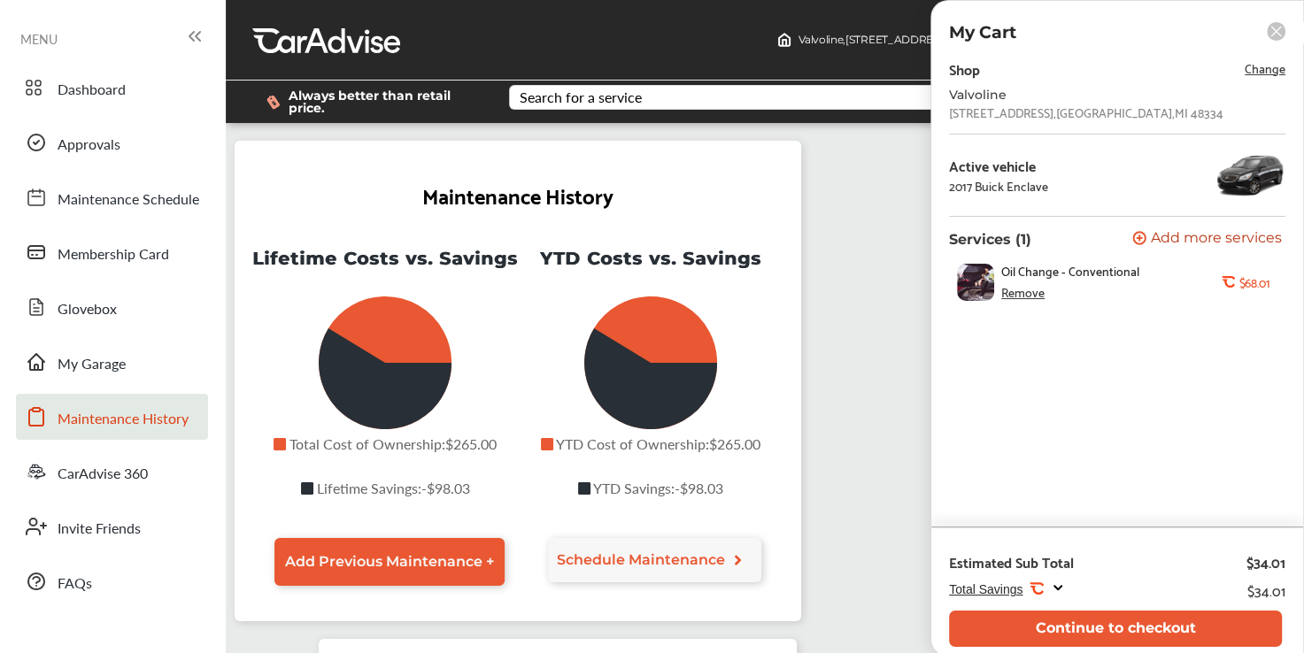
click at [1030, 294] on div "Remove" at bounding box center [1022, 292] width 43 height 14
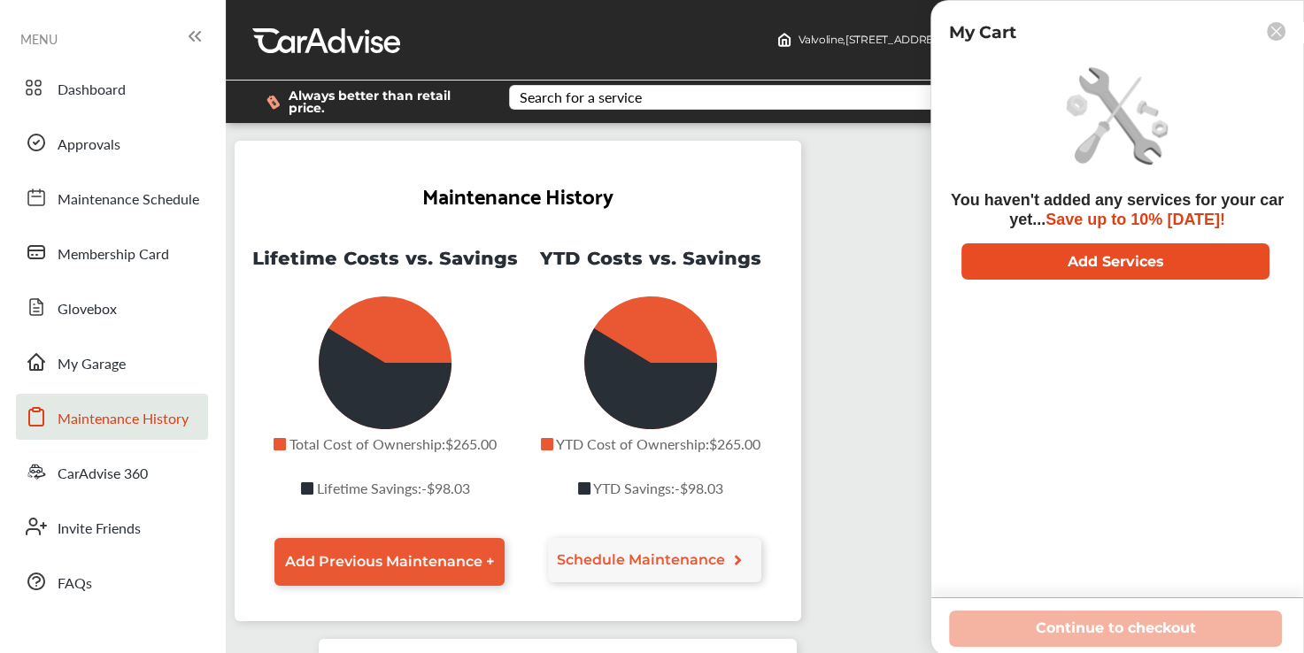
click at [1170, 258] on button "Add Services" at bounding box center [1116, 261] width 308 height 36
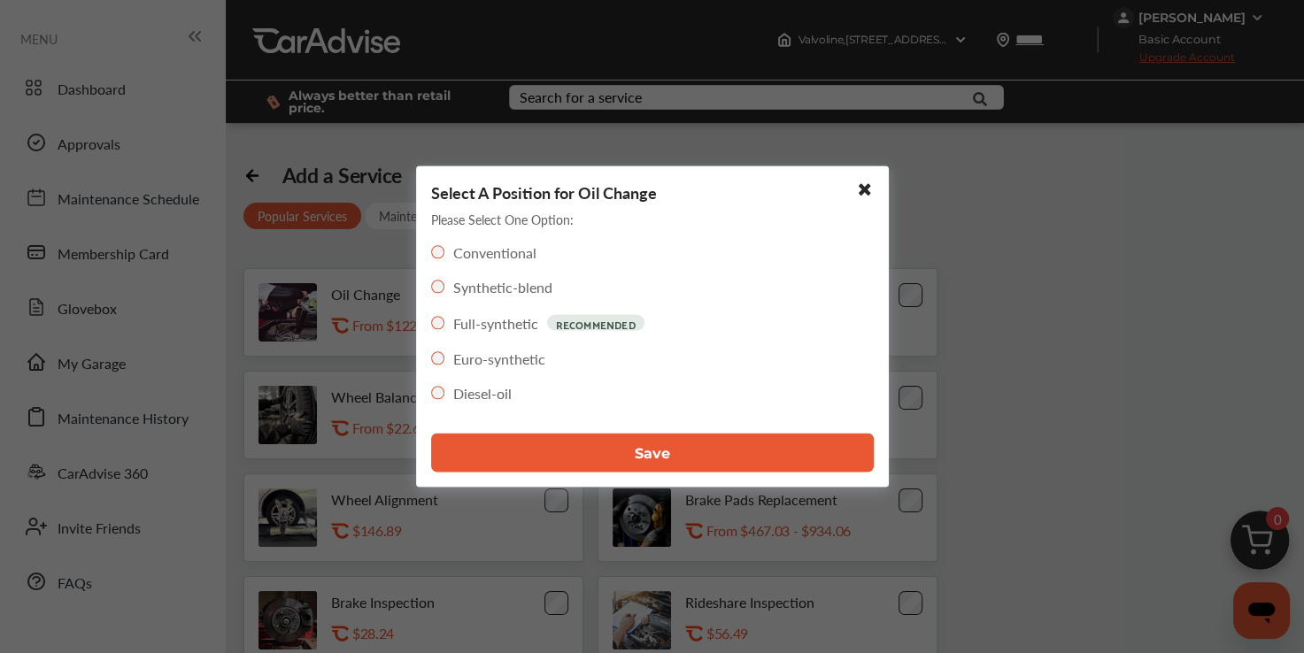
click at [684, 461] on button "Save" at bounding box center [652, 453] width 443 height 39
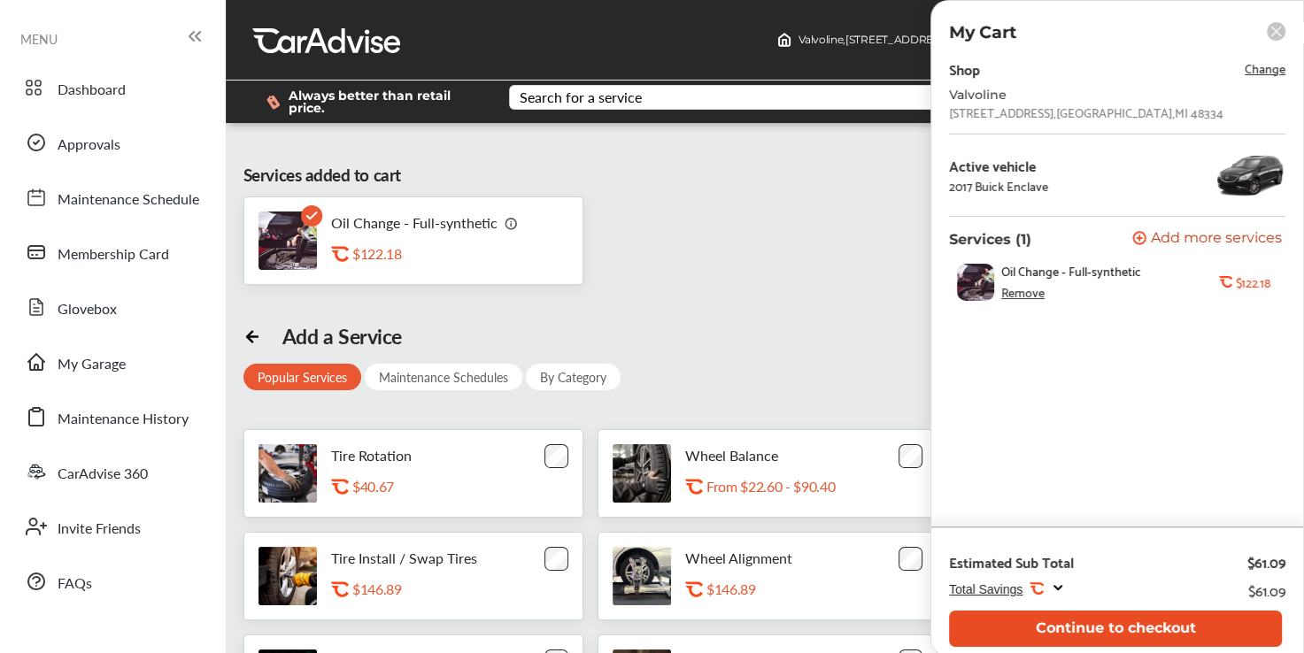
click at [1162, 631] on button "Continue to checkout" at bounding box center [1115, 629] width 333 height 36
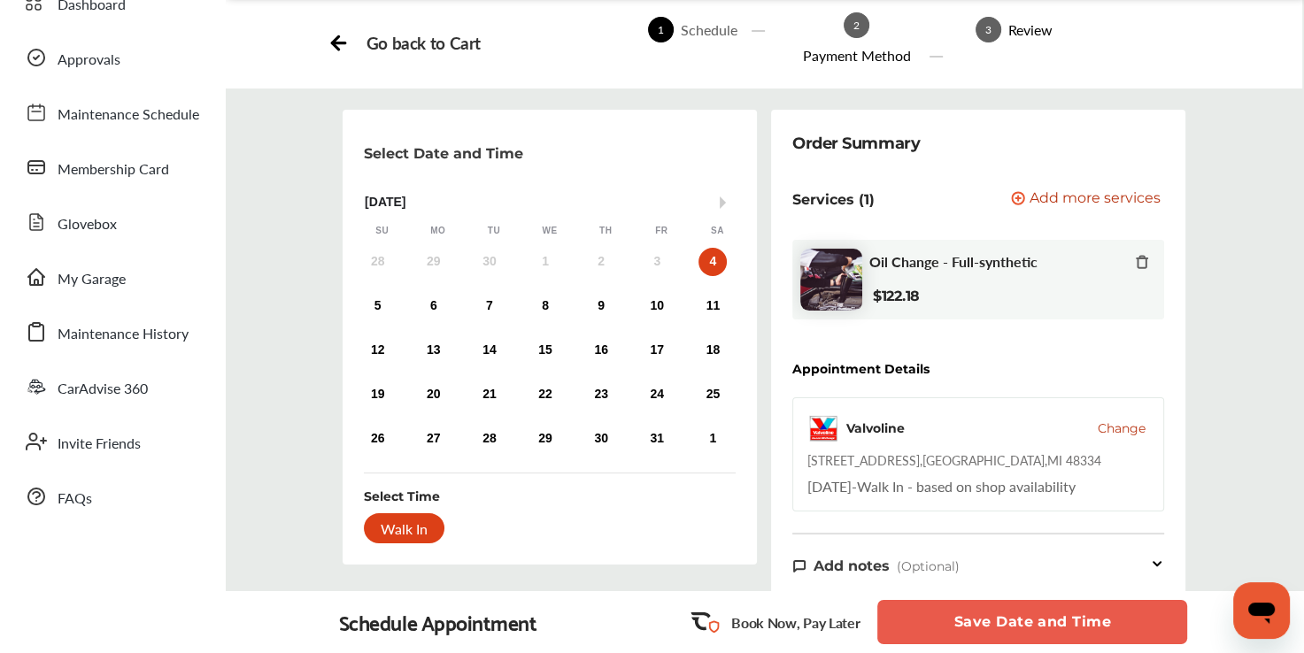
scroll to position [89, 0]
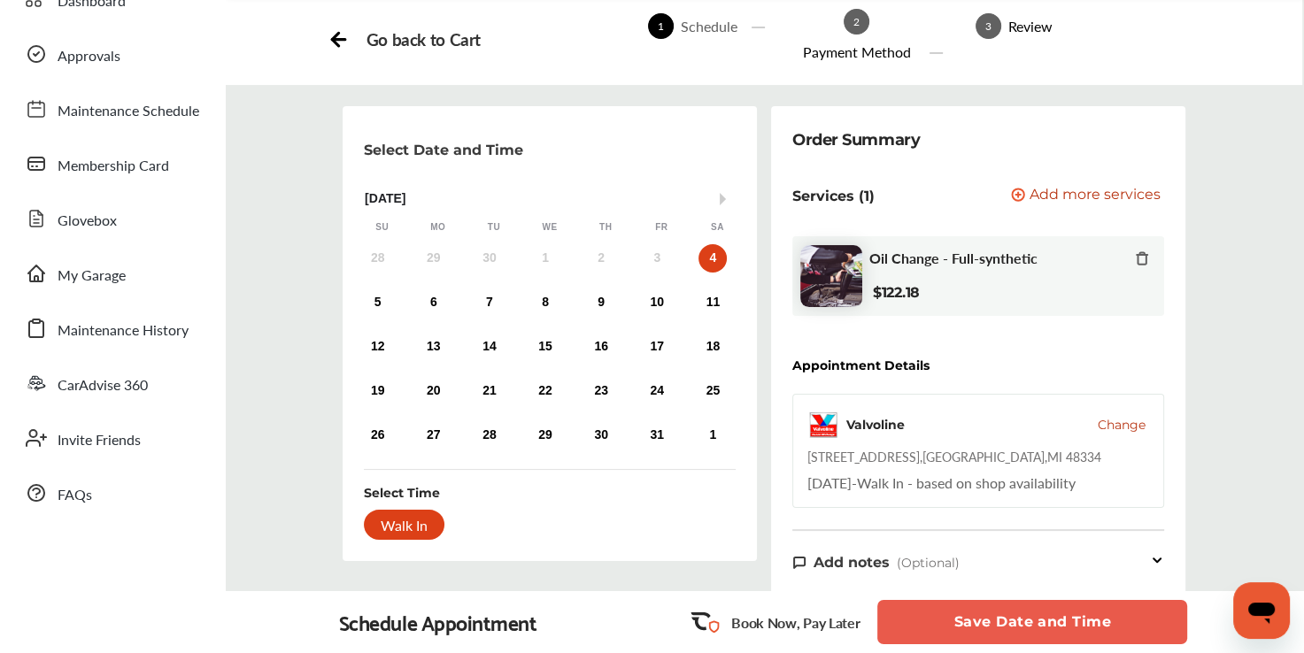
click at [420, 530] on div "Walk In" at bounding box center [404, 525] width 81 height 30
click at [1111, 616] on button "Save Date and Time" at bounding box center [1032, 622] width 310 height 44
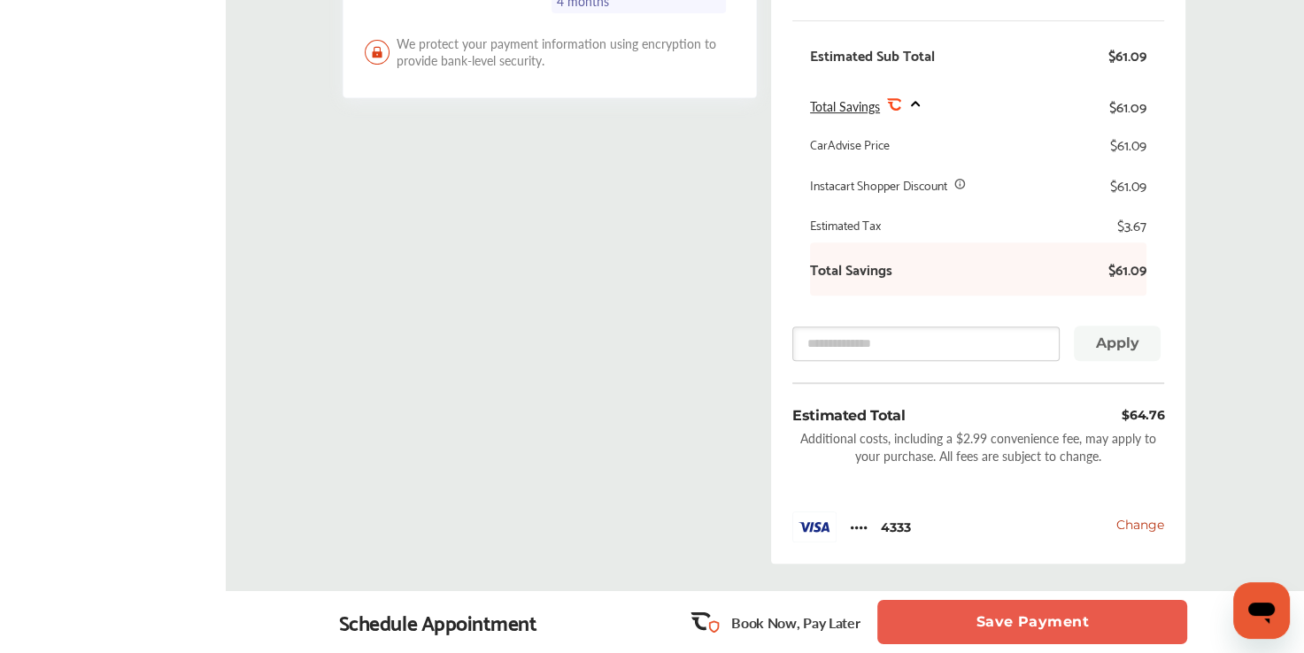
scroll to position [661, 0]
click at [1143, 522] on span "Change" at bounding box center [1140, 526] width 48 height 16
click at [1133, 526] on span "Change" at bounding box center [1140, 526] width 48 height 16
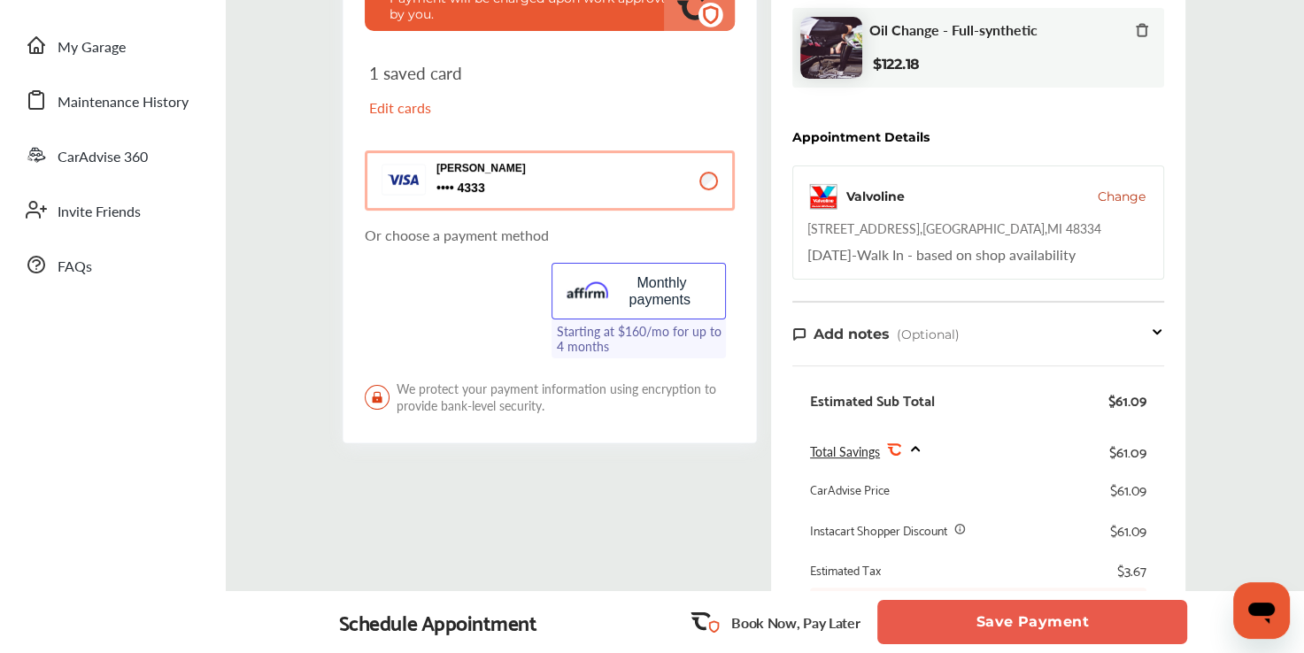
scroll to position [318, 0]
click at [421, 109] on p "Edit cards" at bounding box center [456, 107] width 174 height 20
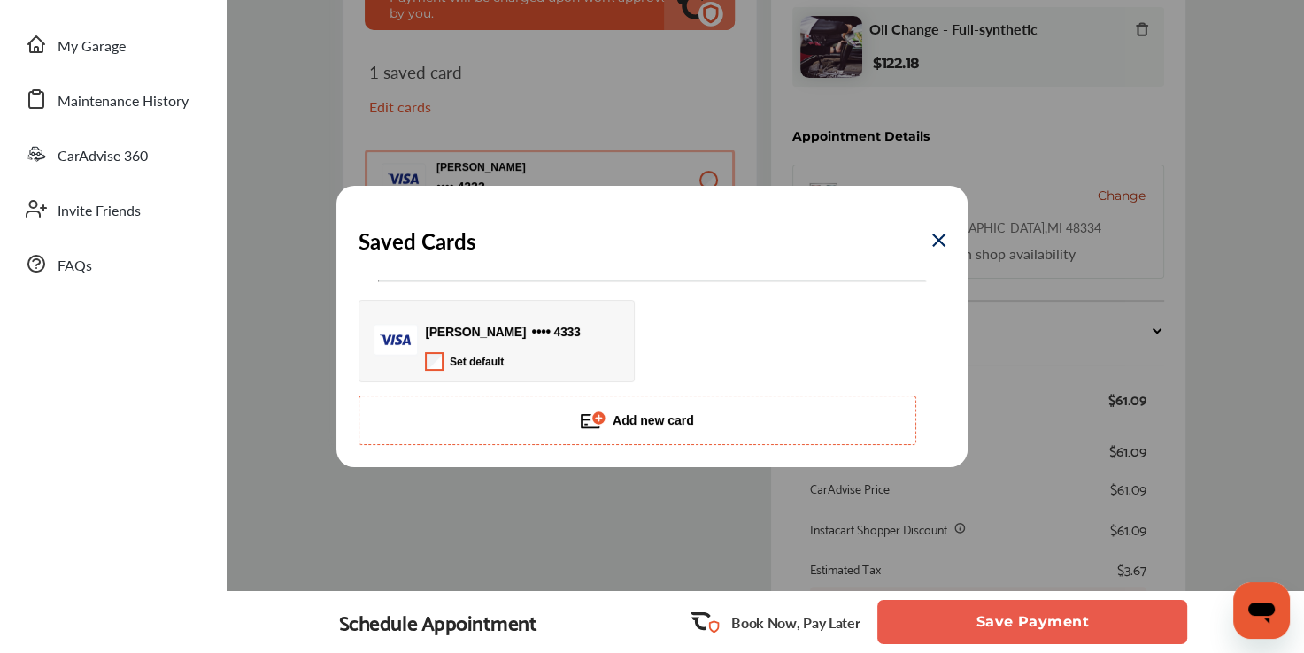
click at [714, 418] on button "Add new card" at bounding box center [638, 421] width 558 height 50
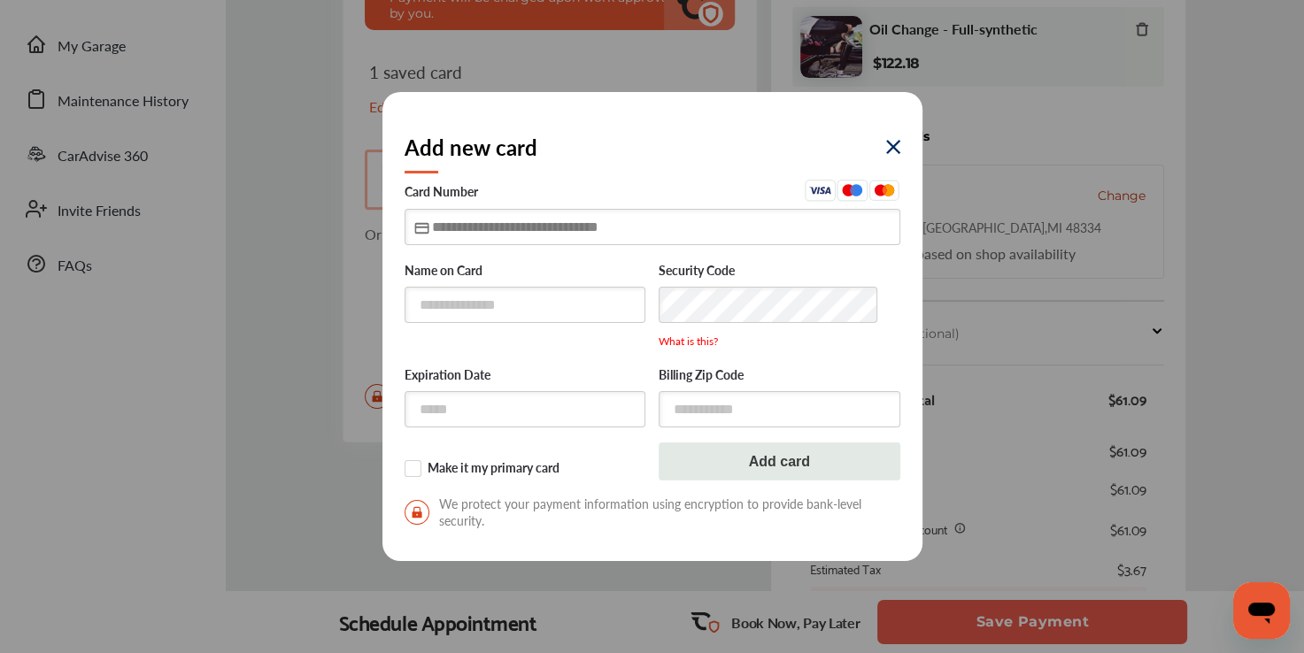
click at [560, 233] on input "text" at bounding box center [653, 227] width 496 height 36
type input "**********"
click at [561, 403] on input "text" at bounding box center [526, 410] width 242 height 36
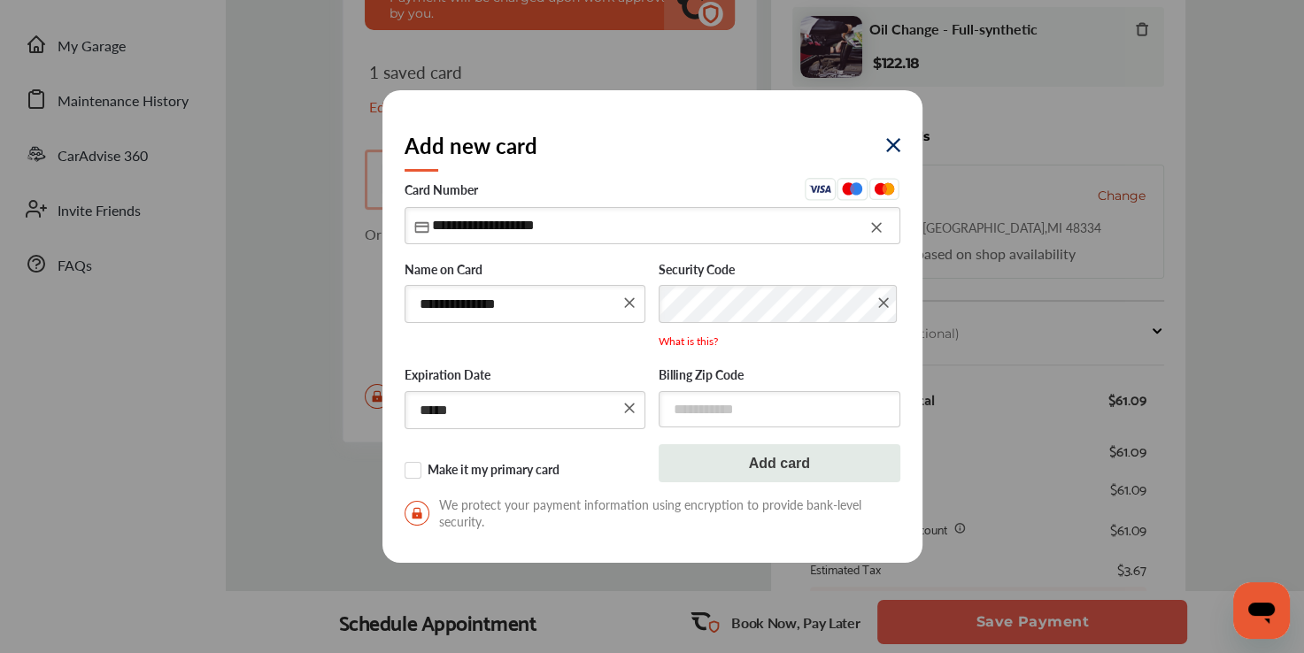
type input "*****"
click at [772, 406] on input "text" at bounding box center [780, 409] width 242 height 36
type input "*****"
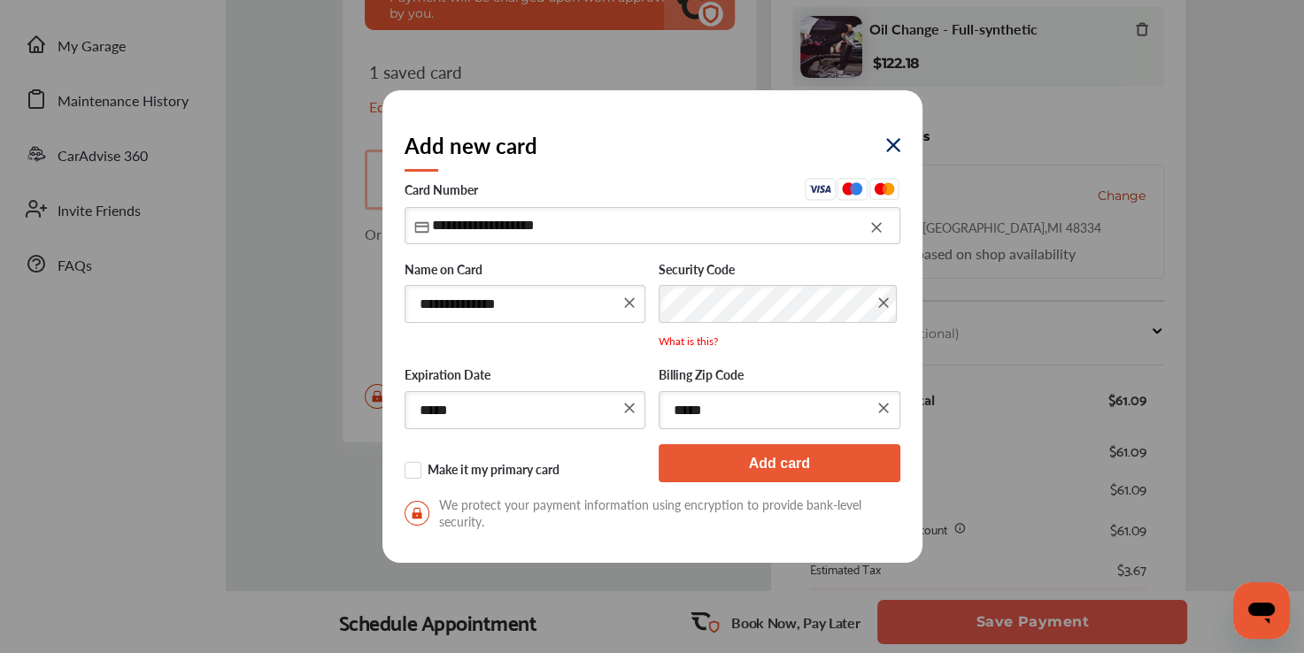
click at [820, 464] on button "Add card" at bounding box center [780, 463] width 242 height 38
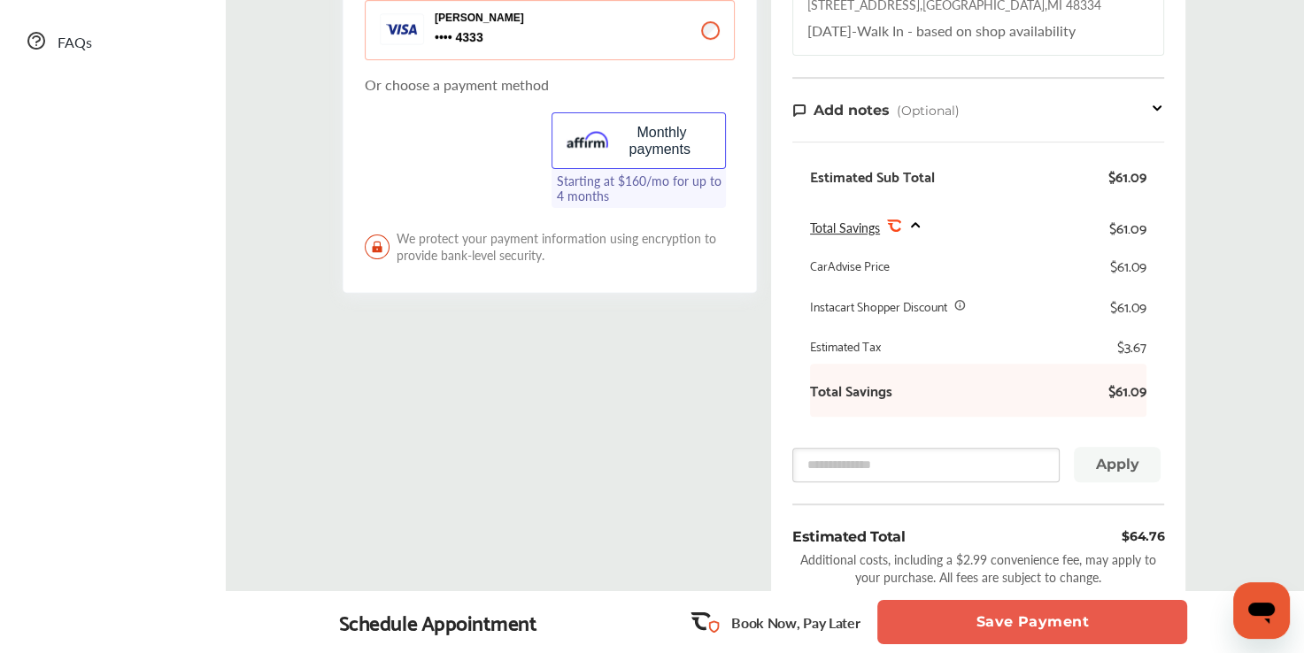
scroll to position [550, 0]
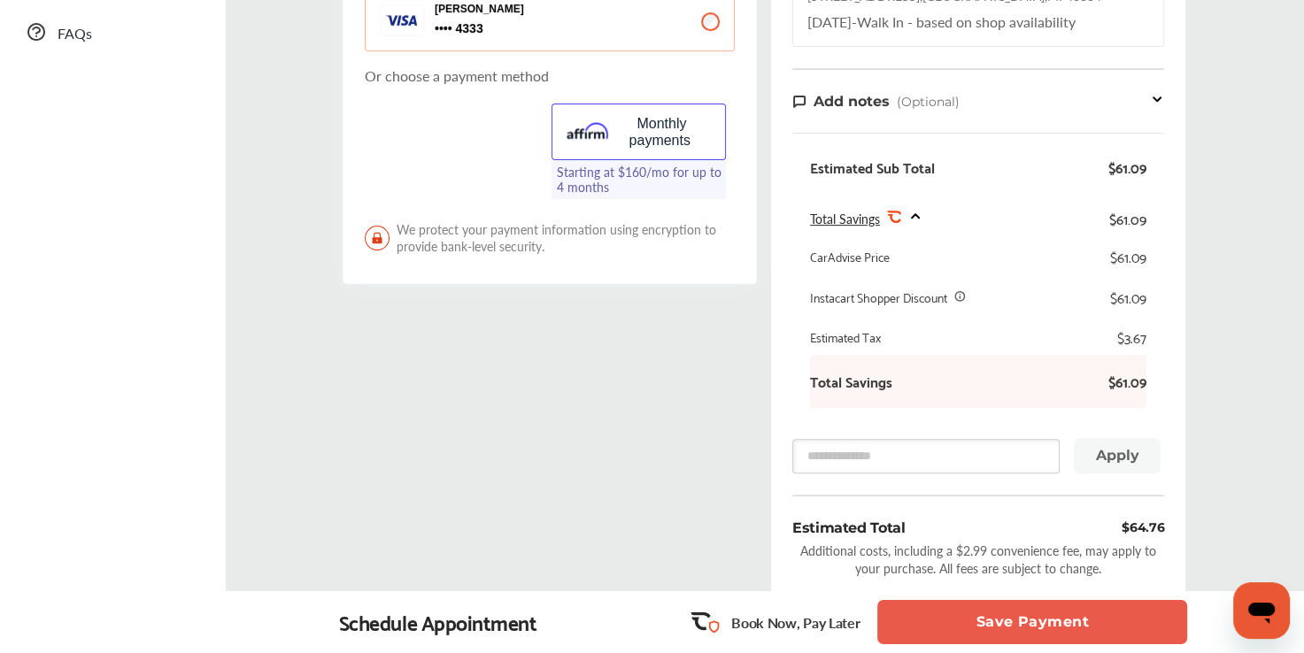
click at [1069, 630] on button "Save Payment" at bounding box center [1032, 622] width 310 height 44
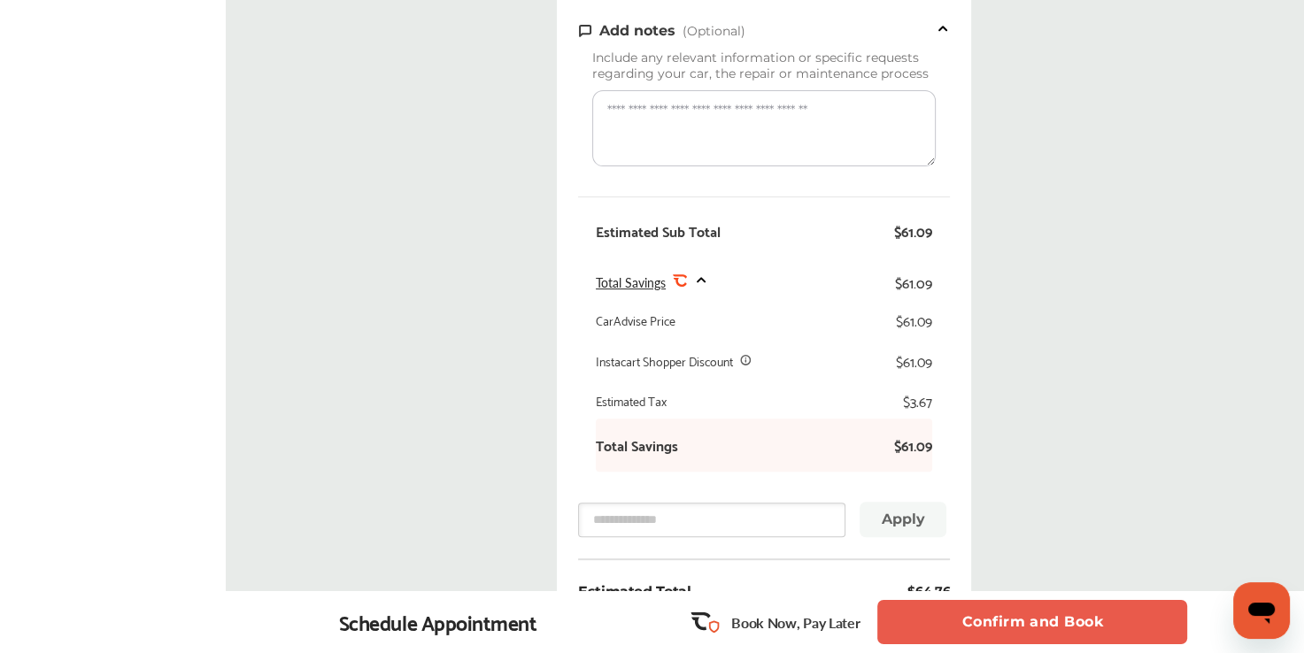
scroll to position [623, 0]
click at [1055, 630] on button "Confirm and Book" at bounding box center [1032, 622] width 310 height 44
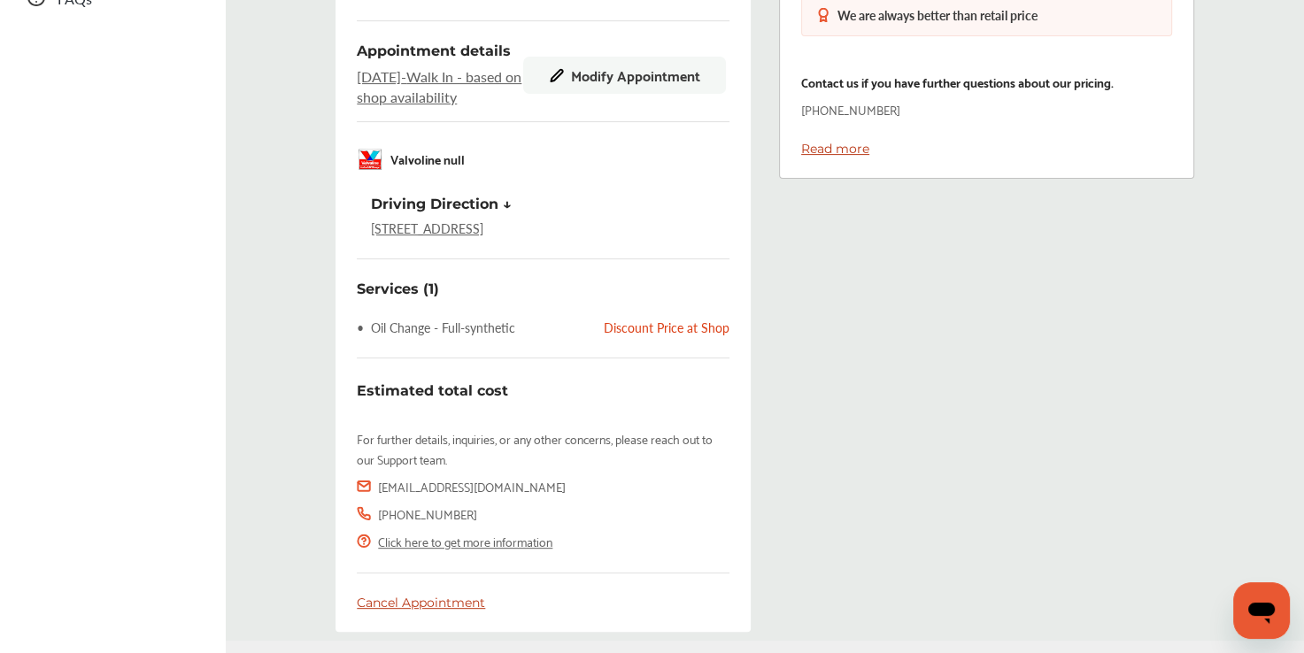
scroll to position [623, 0]
